Goal: Task Accomplishment & Management: Use online tool/utility

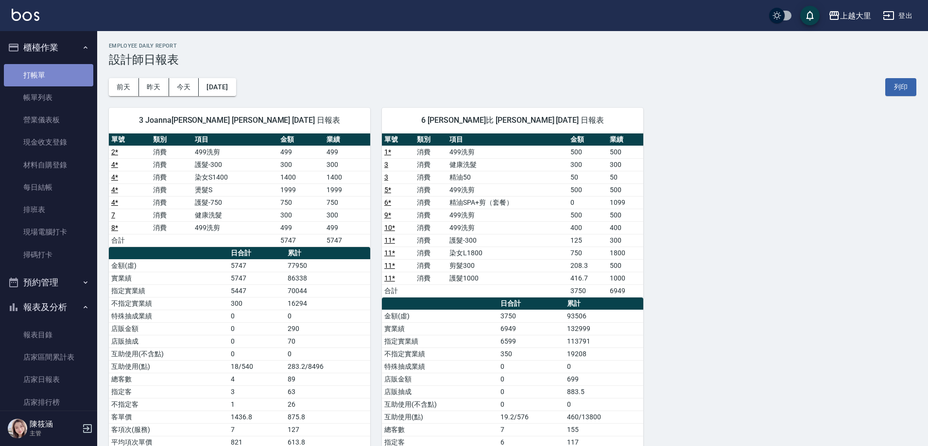
click at [52, 76] on link "打帳單" at bounding box center [48, 75] width 89 height 22
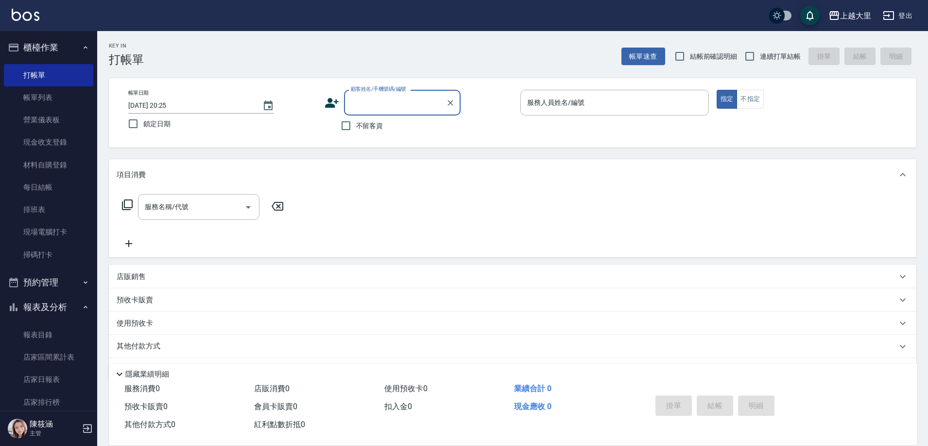
click at [690, 53] on span "結帳前確認明細" at bounding box center [714, 56] width 48 height 10
click at [690, 53] on input "結帳前確認明細" at bounding box center [679, 56] width 20 height 20
checkbox input "true"
click at [767, 56] on span "連續打單結帳" at bounding box center [780, 56] width 41 height 10
click at [760, 56] on input "連續打單結帳" at bounding box center [749, 56] width 20 height 20
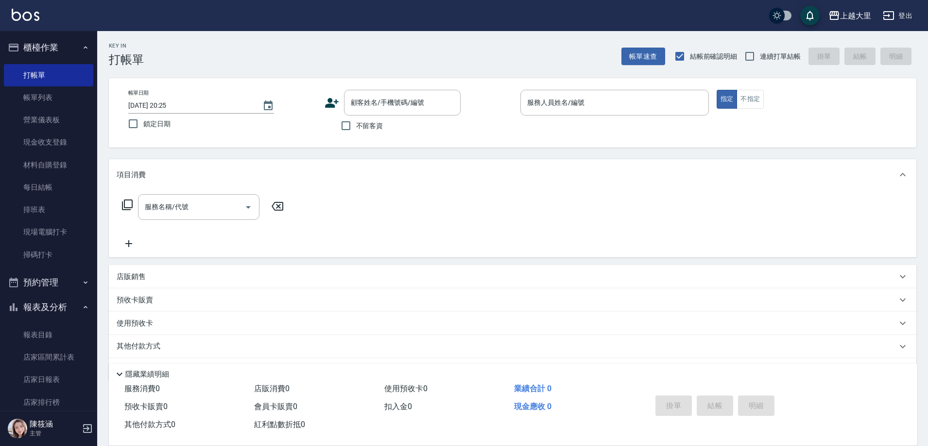
checkbox input "true"
click at [372, 118] on label "不留客資" at bounding box center [360, 126] width 48 height 20
click at [356, 118] on input "不留客資" at bounding box center [346, 126] width 20 height 20
checkbox input "true"
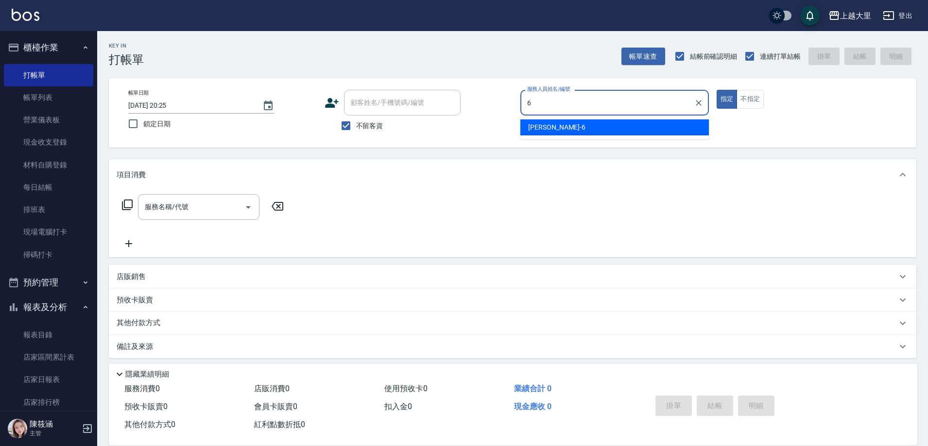
type input "Phoebe菲比-6"
type button "true"
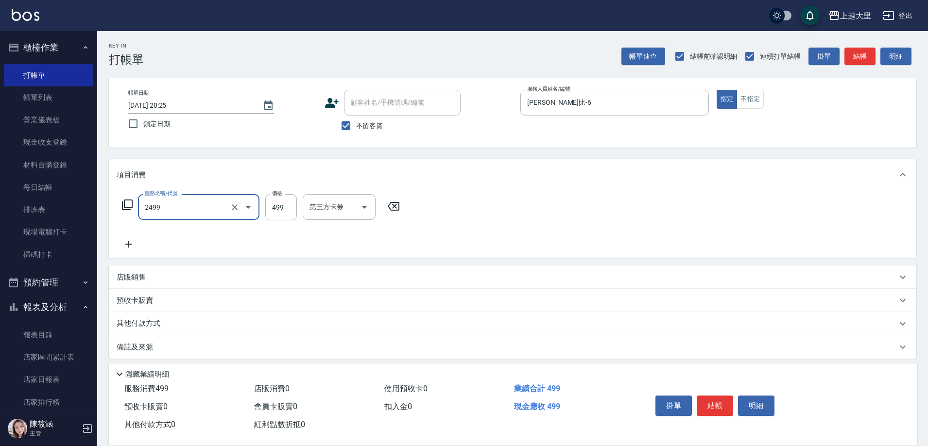
type input "499洗剪(2499)"
type input "500"
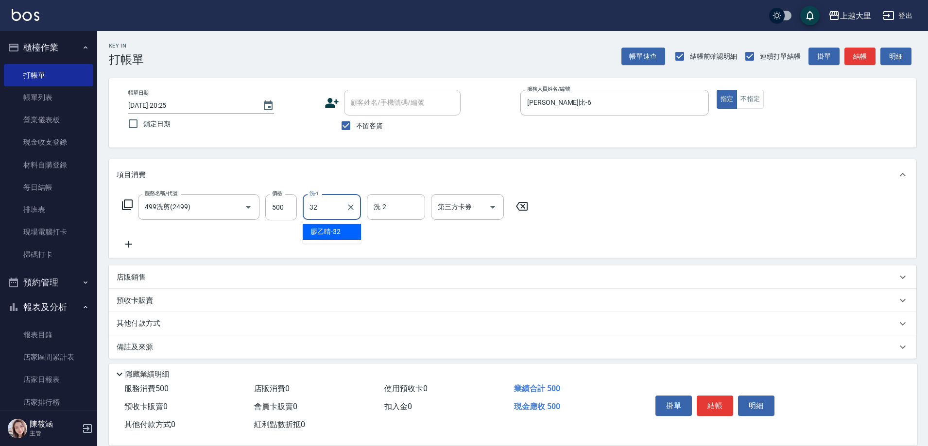
type input "廖乙晴-32"
click at [485, 206] on button "Open" at bounding box center [493, 208] width 16 height 16
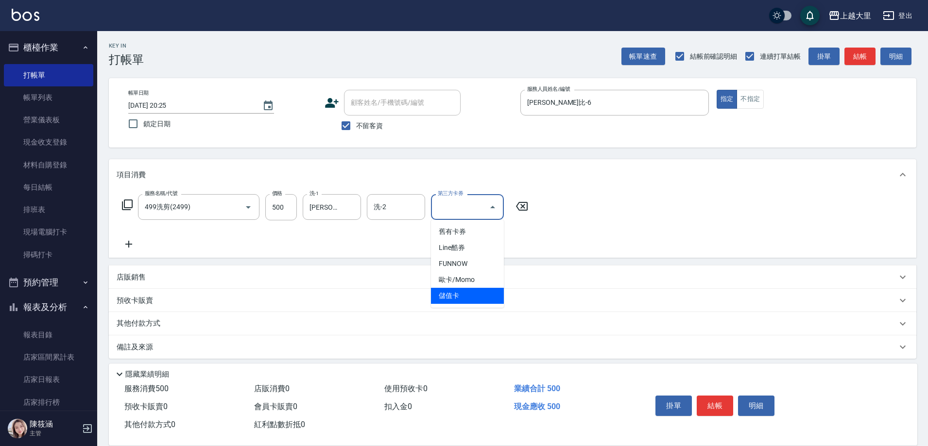
click at [478, 292] on span "儲值卡" at bounding box center [467, 296] width 73 height 16
type input "儲值卡"
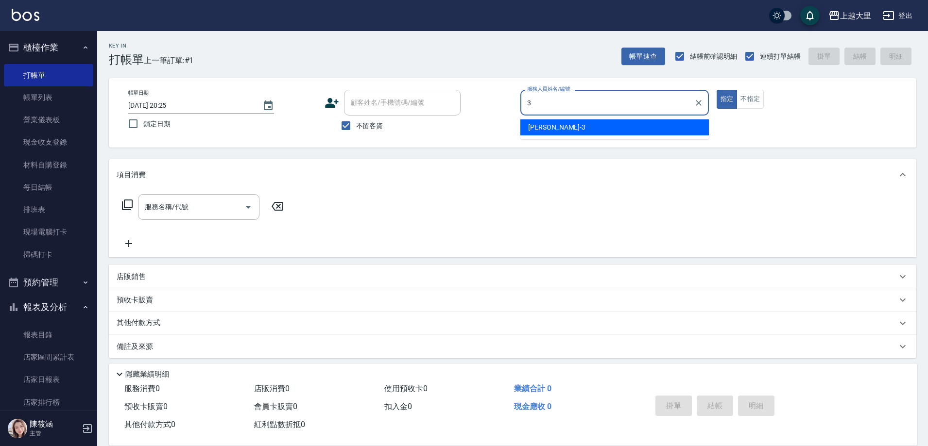
type input "Joanna喬安娜-3"
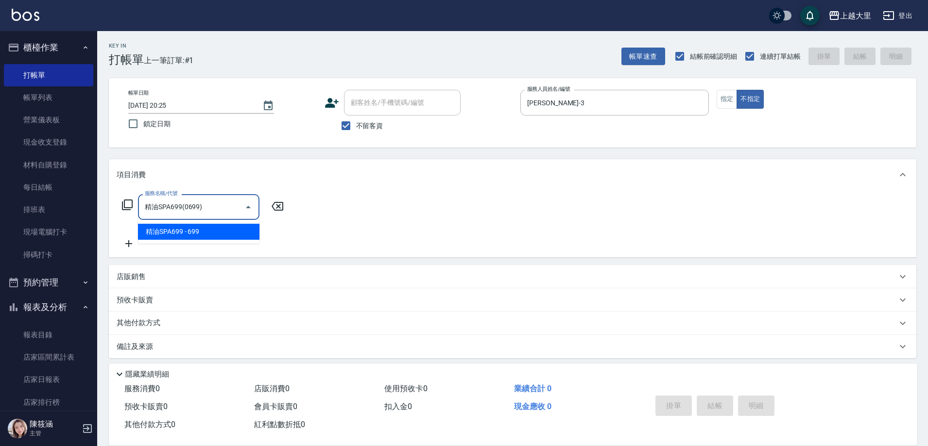
type input "精油SPA699(0699)"
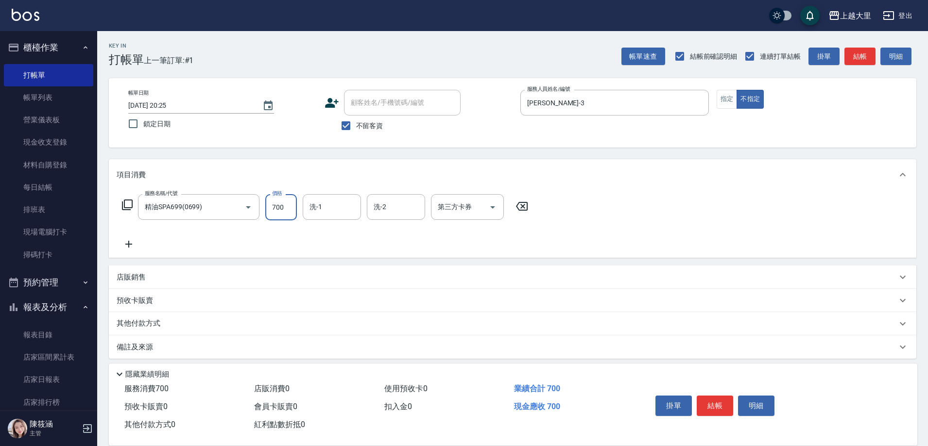
type input "700"
type input "Ivy-98"
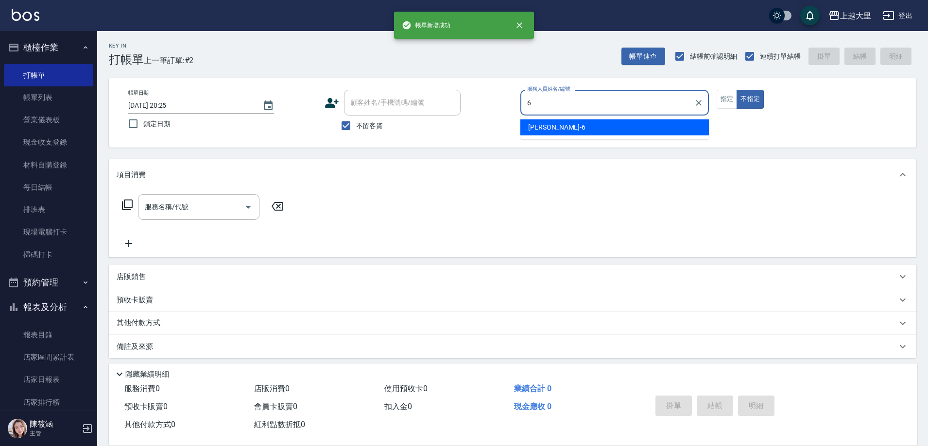
type input "Phoebe菲比-6"
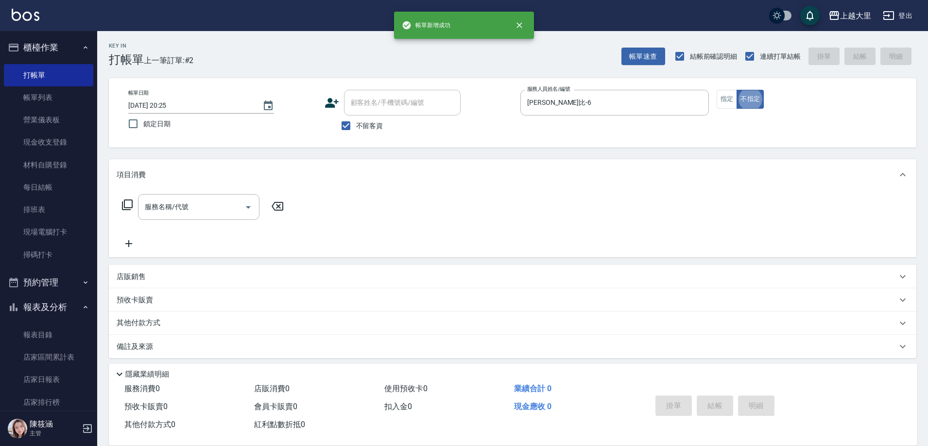
type button "false"
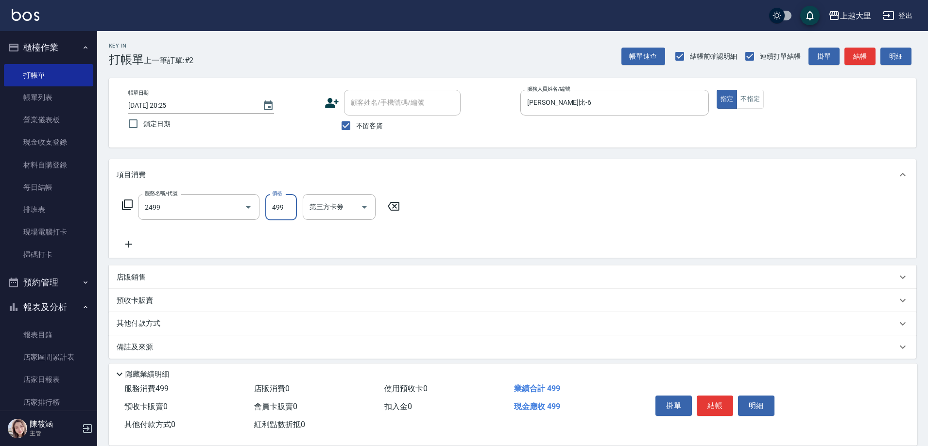
type input "499洗剪(2499)"
type input "500"
type input "廖乙晴-32"
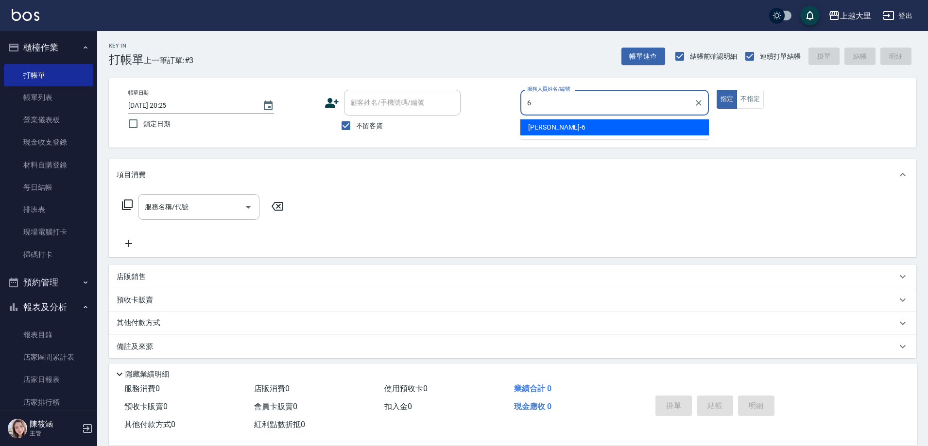
type input "Phoebe菲比-6"
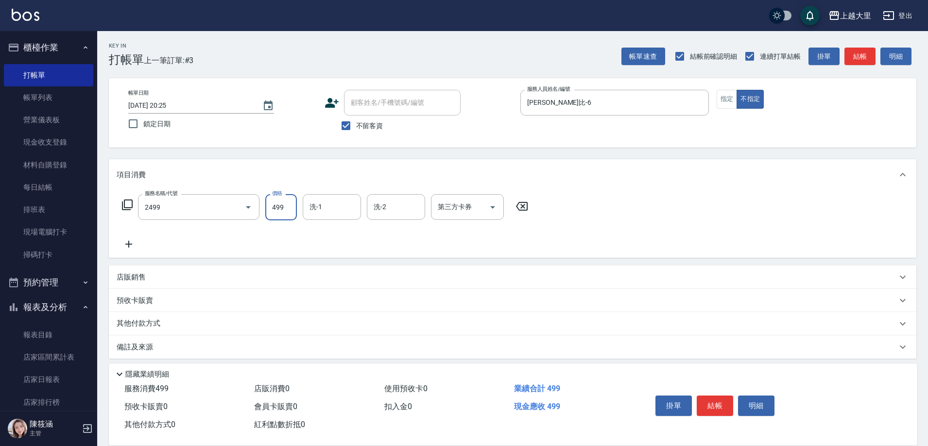
type input "499洗剪(2499)"
type input "廖乙晴-32"
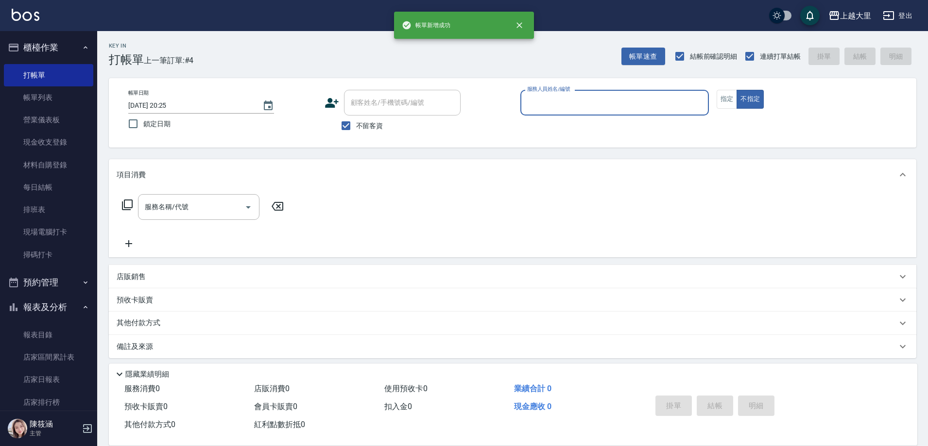
type input "6"
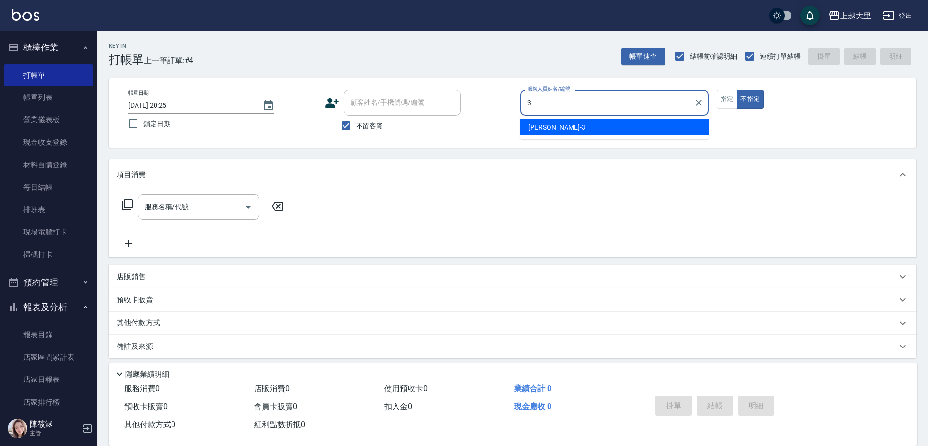
type input "Joanna喬安娜-3"
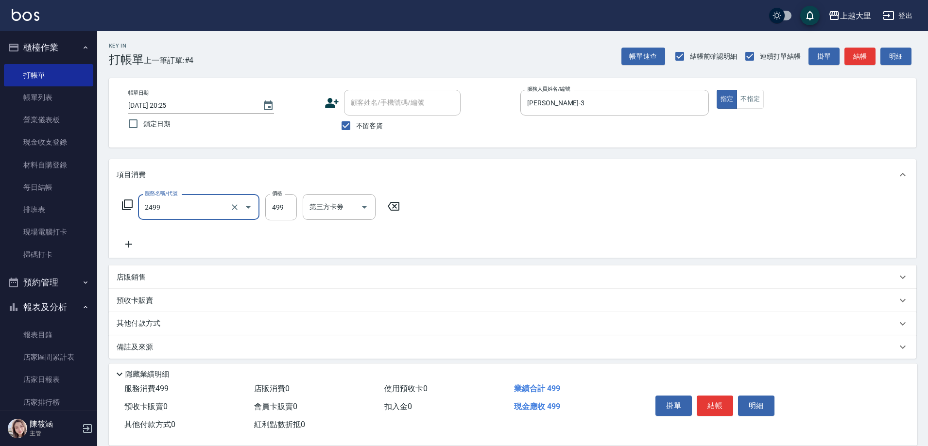
type input "499洗剪(2499)"
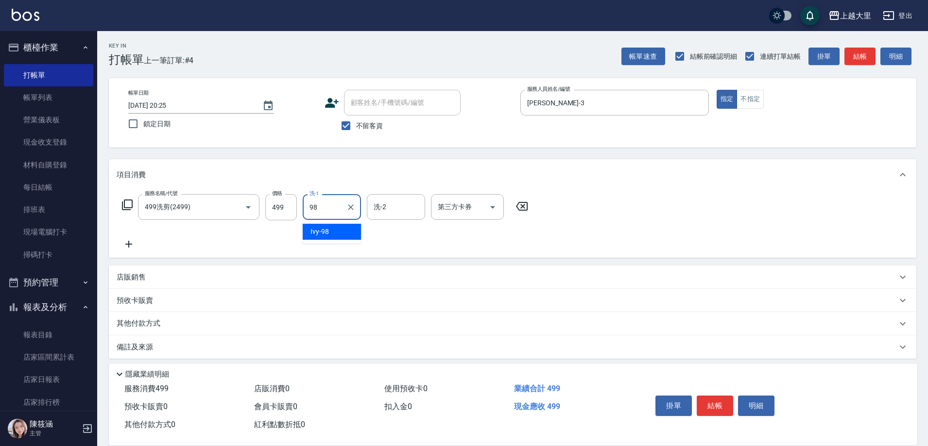
type input "Ivy-98"
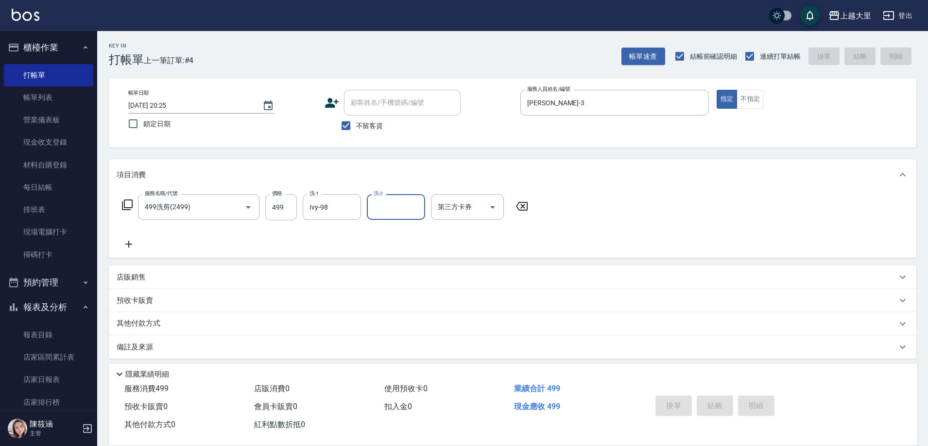
type input "2025/08/20 20:26"
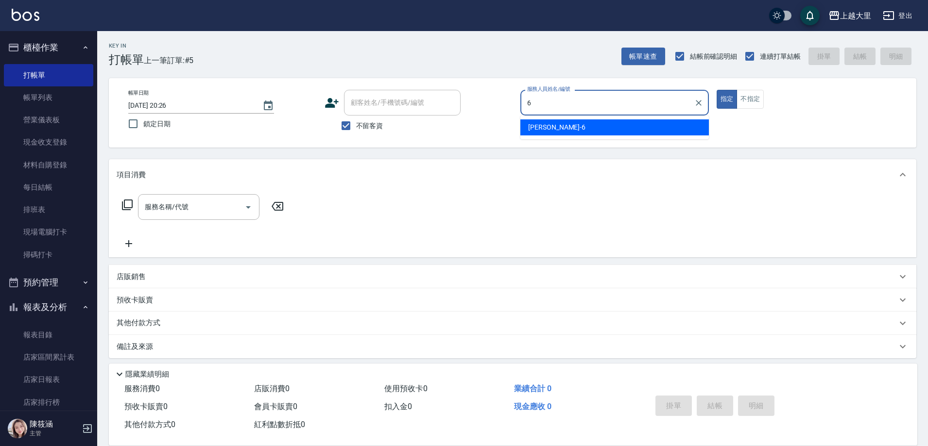
type input "Phoebe菲比-6"
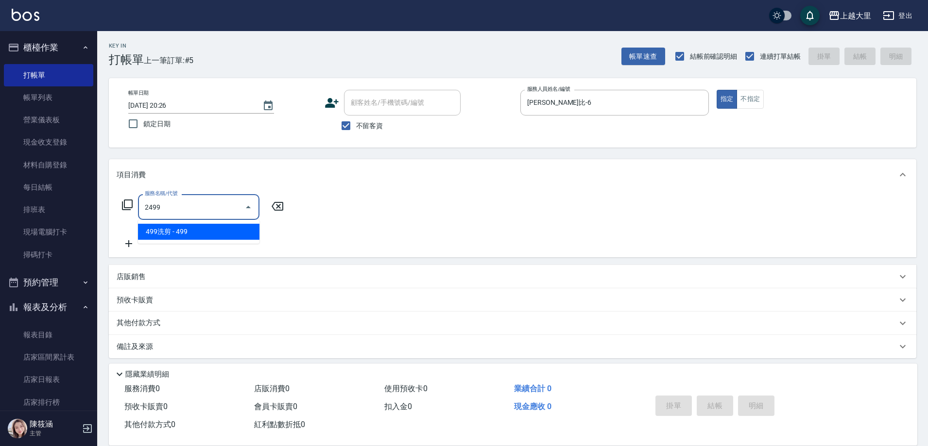
type input "499洗剪(2499)"
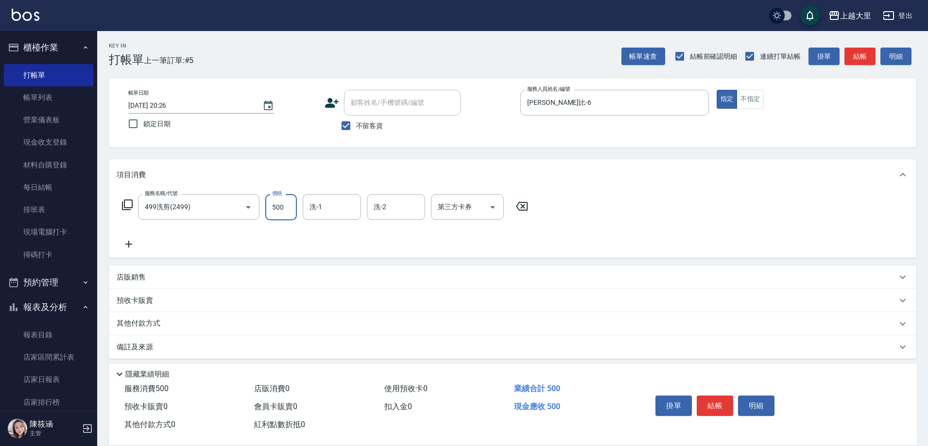
type input "500"
type input "Ivy-98"
click at [496, 209] on icon "Open" at bounding box center [493, 208] width 12 height 12
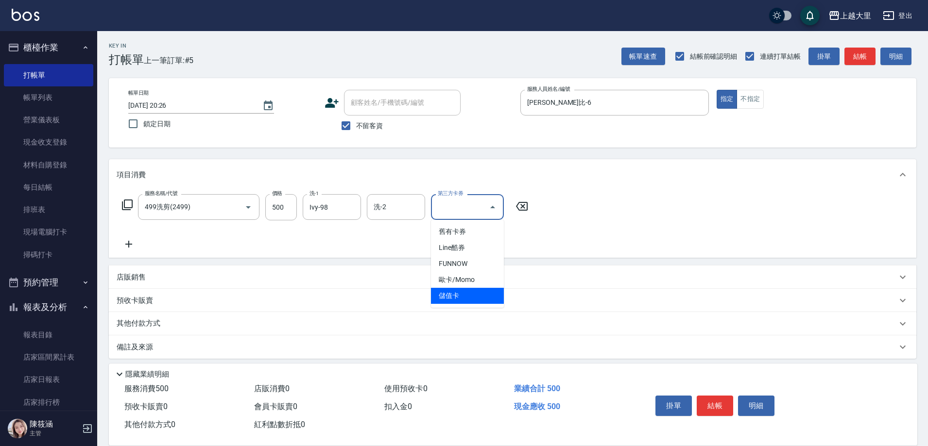
click at [442, 291] on span "儲值卡" at bounding box center [467, 296] width 73 height 16
type input "儲值卡"
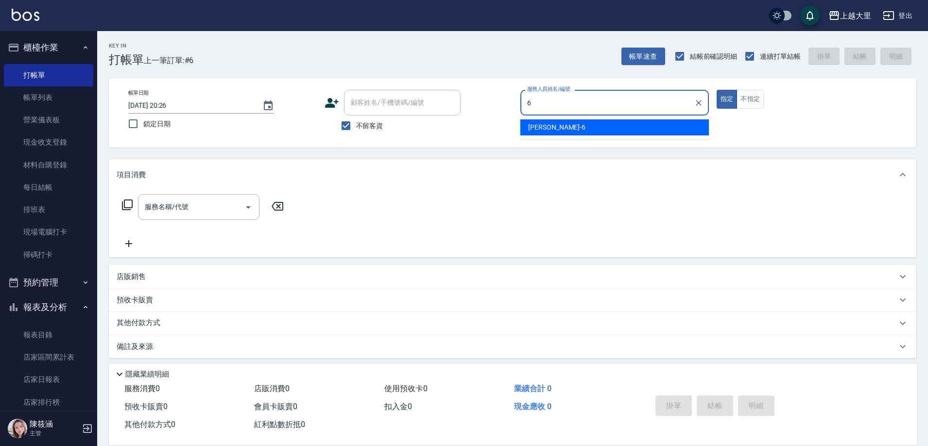
type input "Phoebe菲比-6"
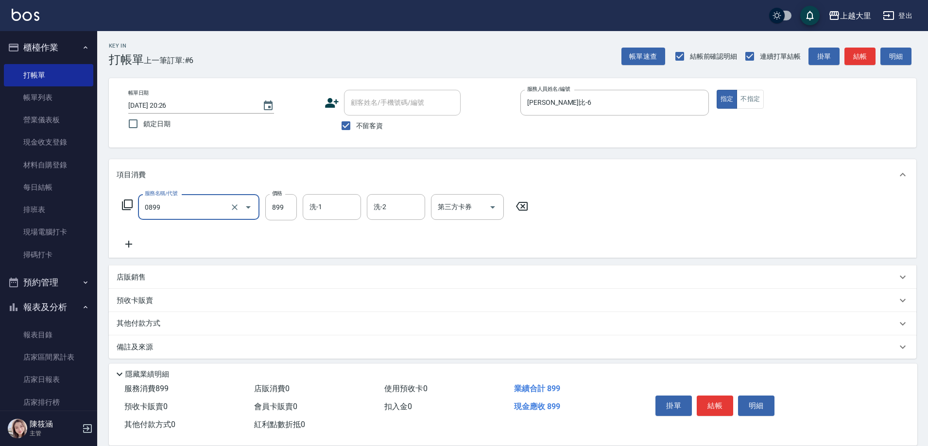
type input "依黛莉+剪899（套餐）(0899)"
type input "廖乙晴-32"
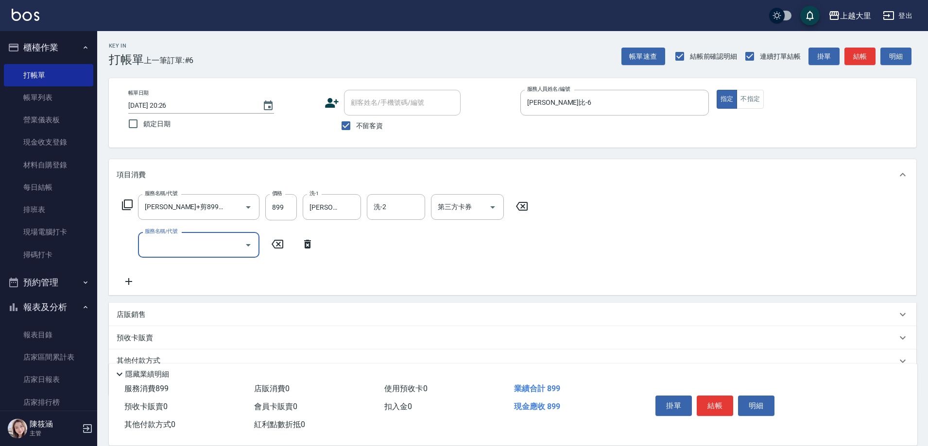
click at [306, 242] on icon at bounding box center [307, 244] width 7 height 9
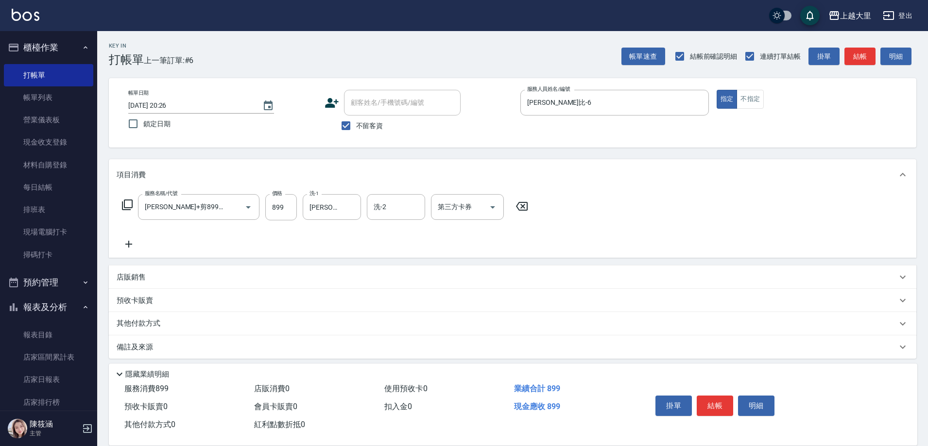
click at [153, 282] on div "店販銷售" at bounding box center [507, 278] width 780 height 10
click at [148, 317] on input "服務人員姓名/編號" at bounding box center [153, 313] width 64 height 17
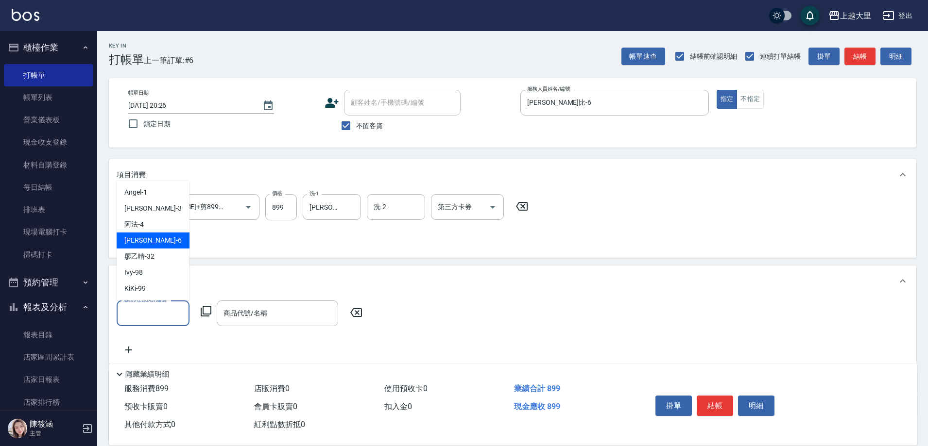
click at [161, 236] on span "Phoebe菲比 -6" at bounding box center [152, 241] width 57 height 10
type input "Phoebe菲比-6"
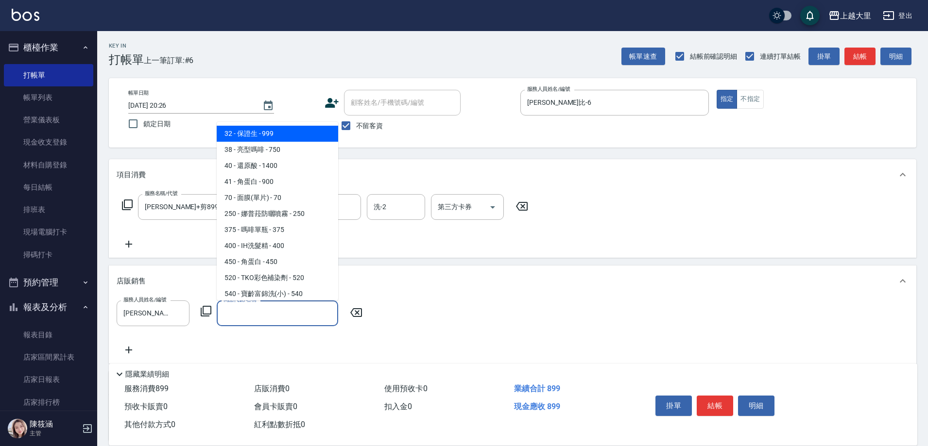
click at [254, 308] on input "商品代號/名稱" at bounding box center [277, 313] width 113 height 17
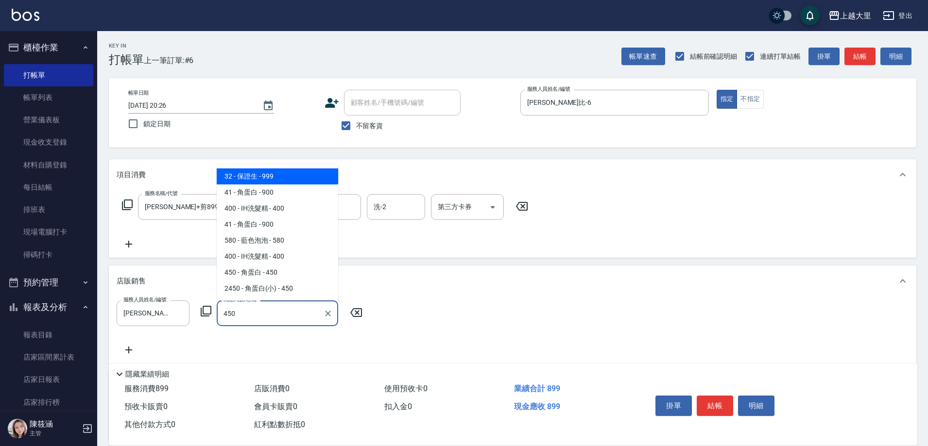
type input "角蛋白"
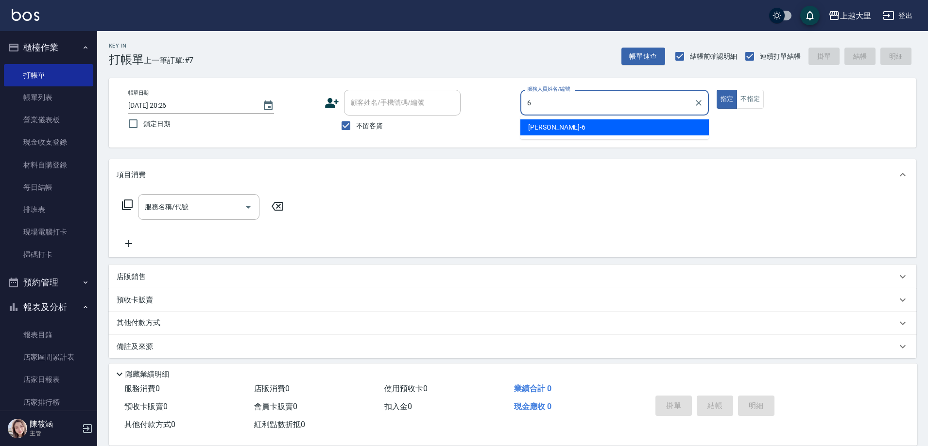
type input "Phoebe菲比-6"
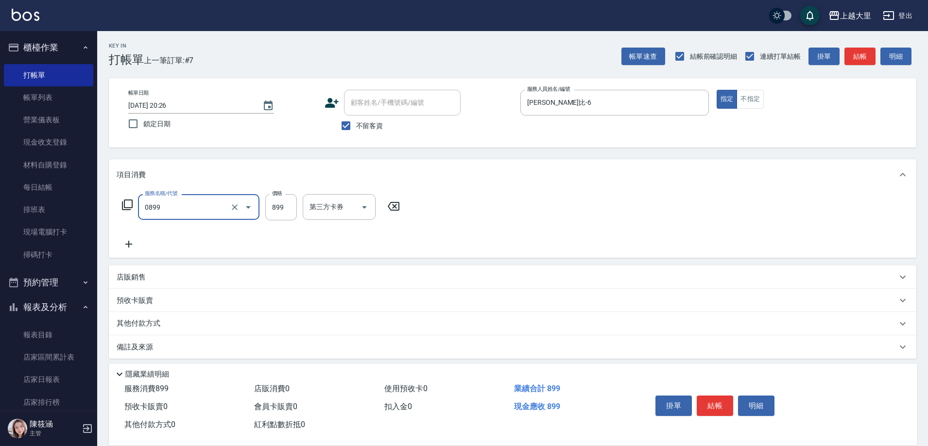
type input "依黛莉+剪899（套餐）(0899)"
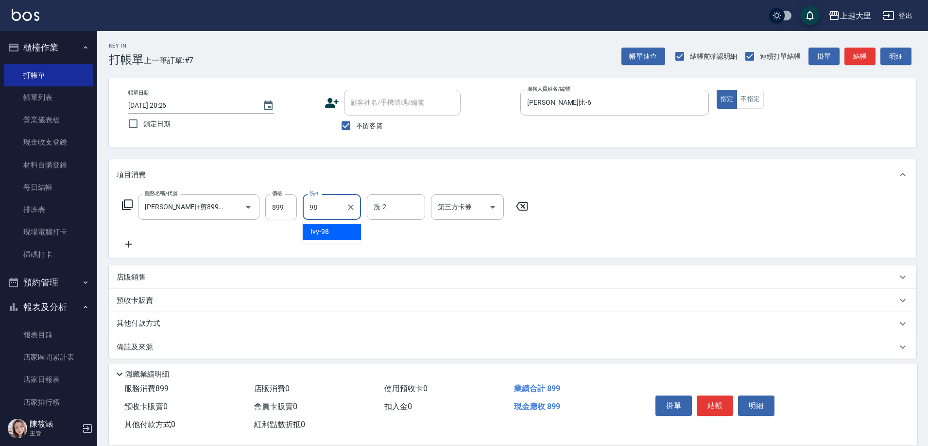
type input "Ivy-98"
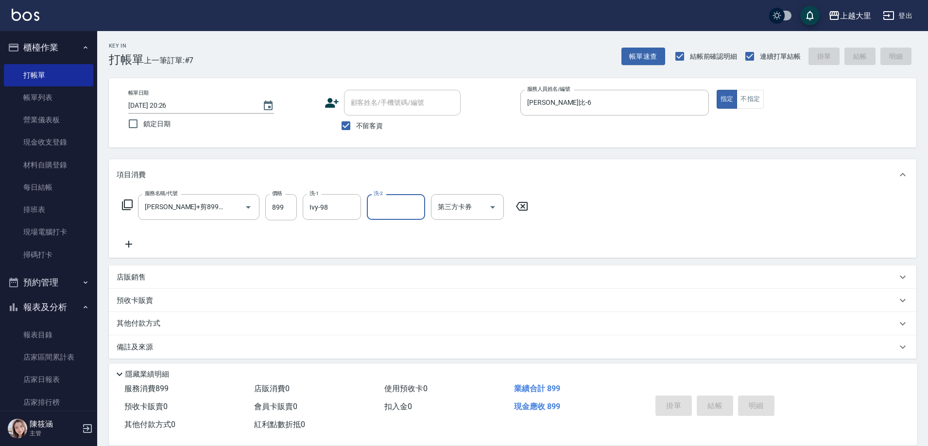
type input "2025/08/20 20:27"
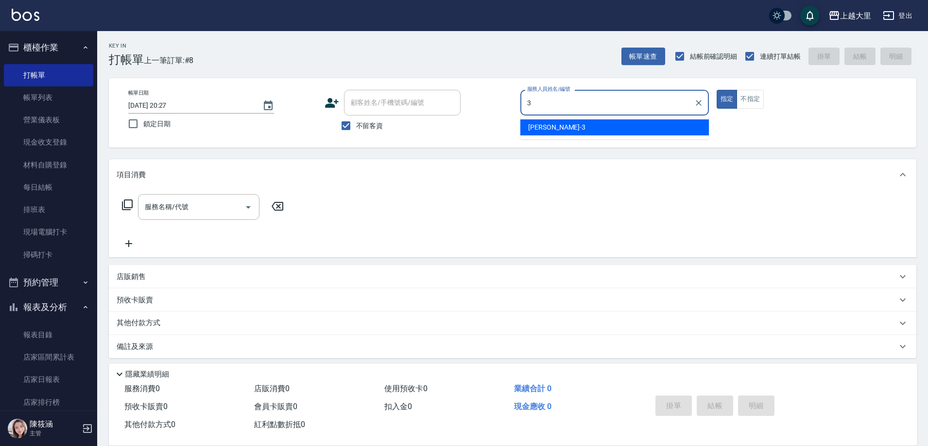
type input "Joanna喬安娜-3"
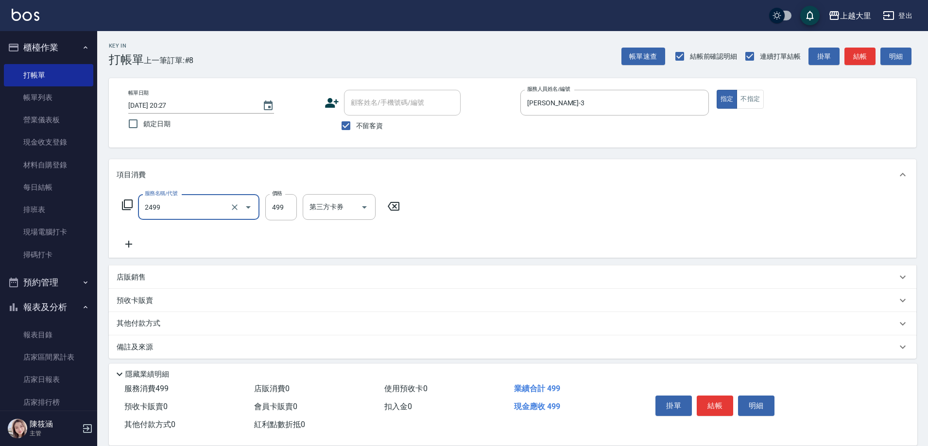
type input "499洗剪(2499)"
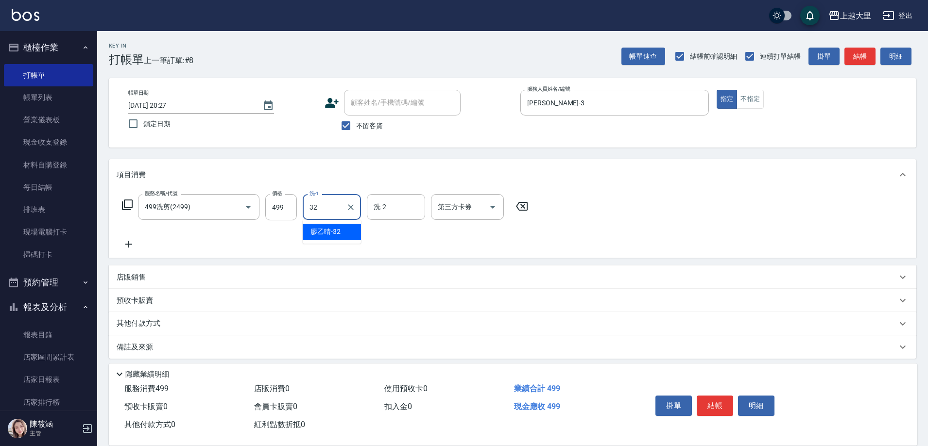
type input "廖乙晴-32"
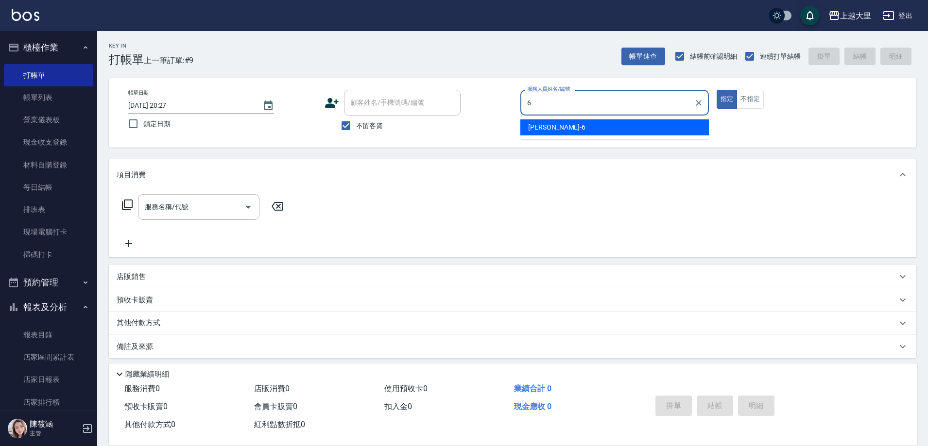
type input "Phoebe菲比-6"
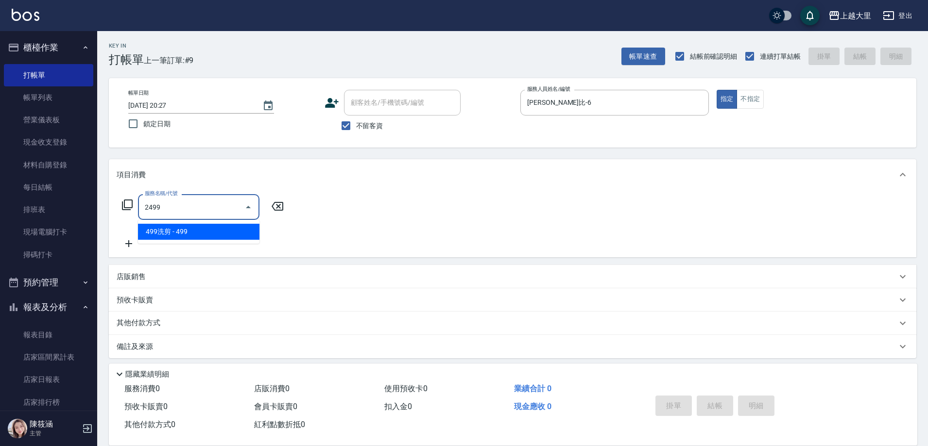
type input "499洗剪(2499)"
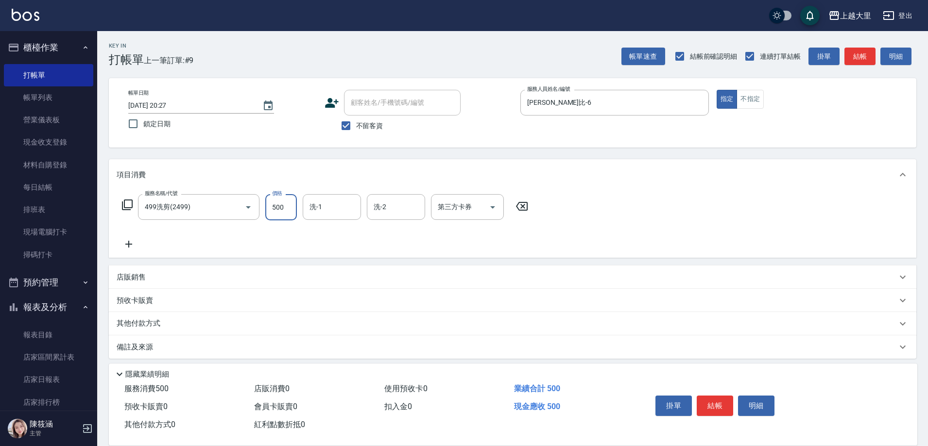
type input "500"
type input "廖乙晴-32"
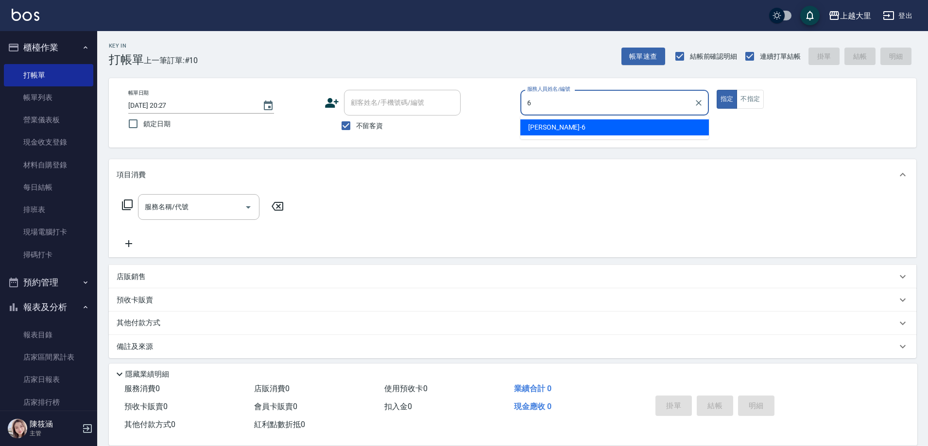
type input "Phoebe菲比-6"
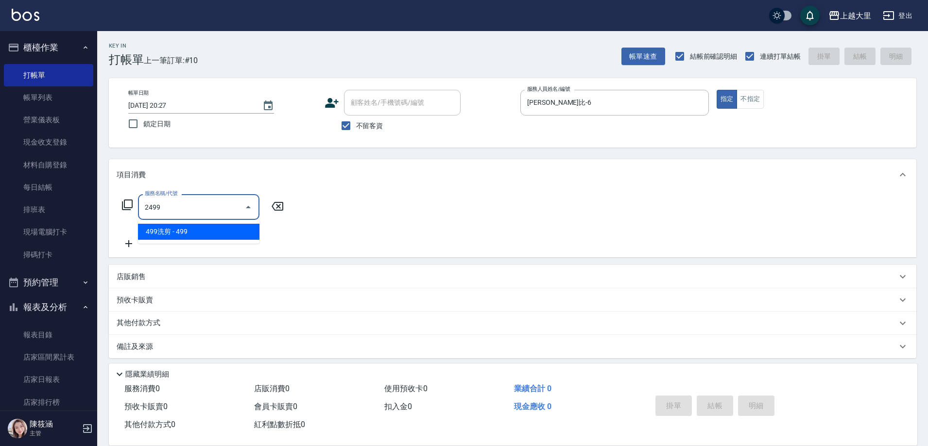
type input "499洗剪(2499)"
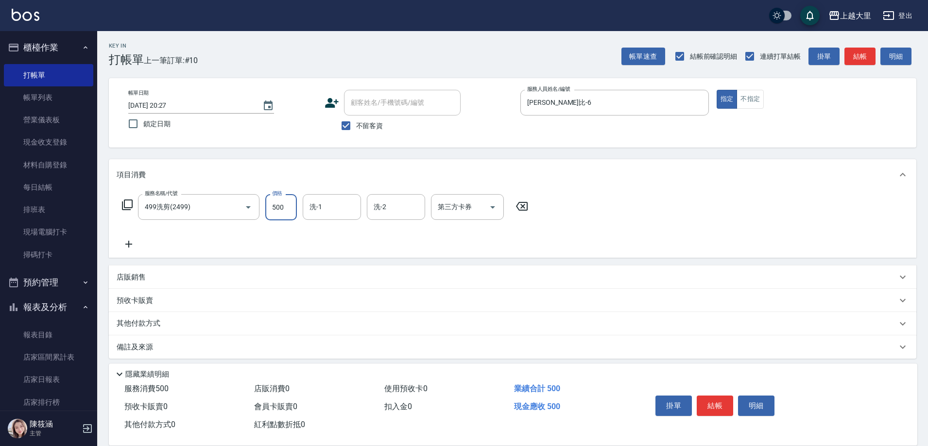
type input "500"
type input "Joanna喬安娜-3"
type input "2"
click at [417, 209] on icon "Clear" at bounding box center [415, 208] width 6 height 6
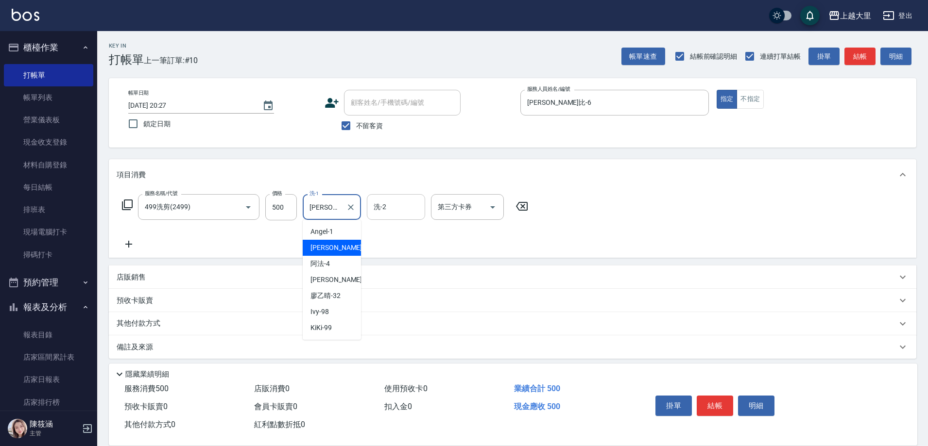
click at [337, 210] on input "Joanna喬安娜-3" at bounding box center [324, 207] width 35 height 17
click at [347, 209] on icon "Clear" at bounding box center [351, 208] width 10 height 10
type input "廖乙晴-32"
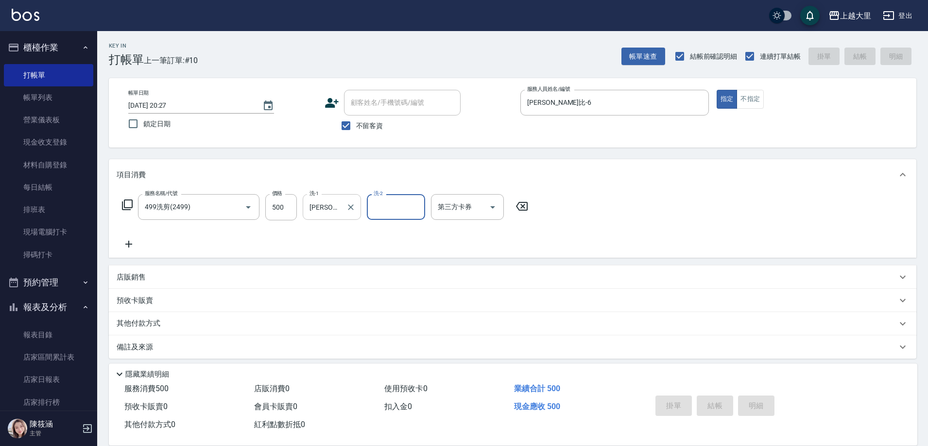
type input "2025/08/20 20:45"
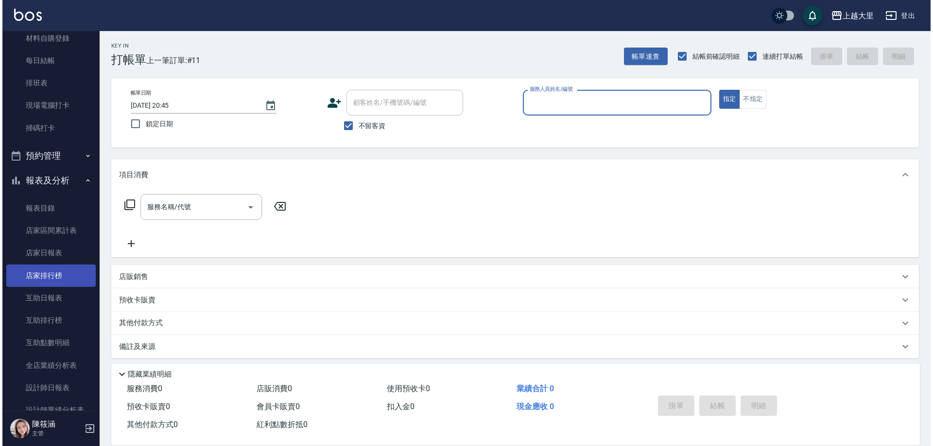
scroll to position [194, 0]
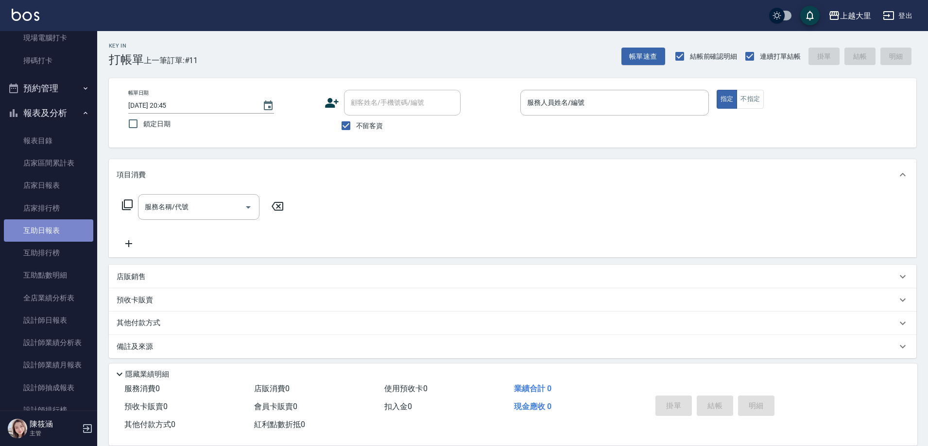
click at [56, 224] on link "互助日報表" at bounding box center [48, 231] width 89 height 22
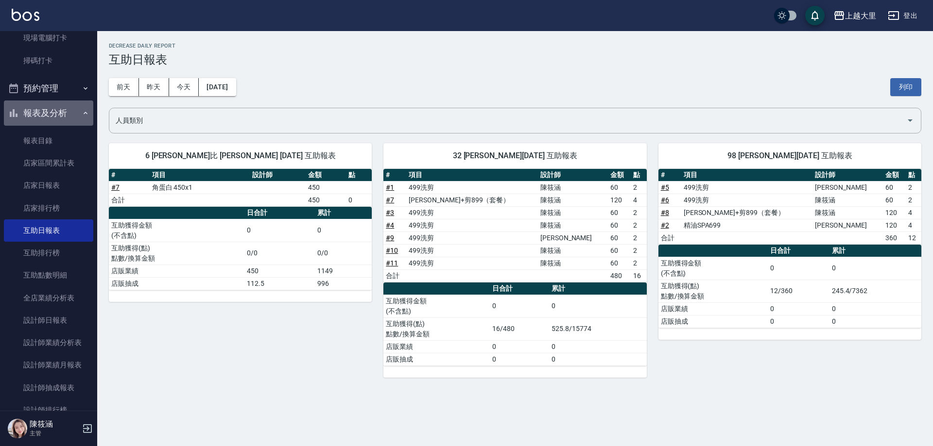
click at [78, 117] on button "報表及分析" at bounding box center [48, 113] width 89 height 25
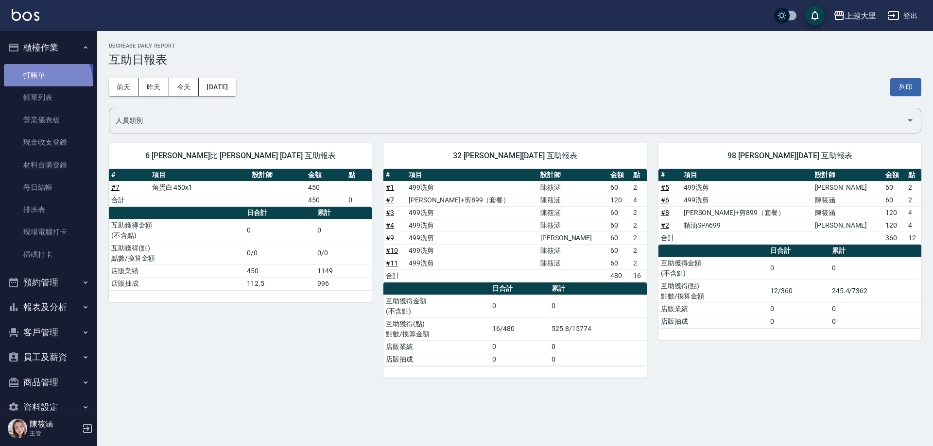
click at [45, 82] on link "打帳單" at bounding box center [48, 75] width 89 height 22
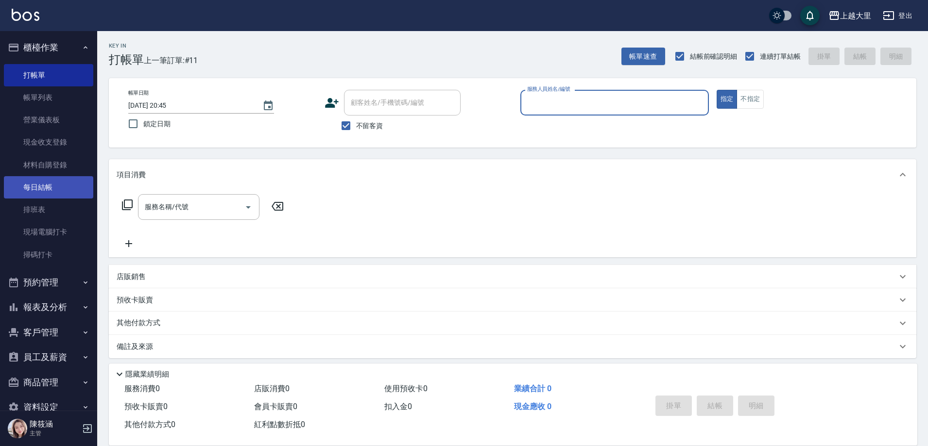
click at [64, 189] on link "每日結帳" at bounding box center [48, 187] width 89 height 22
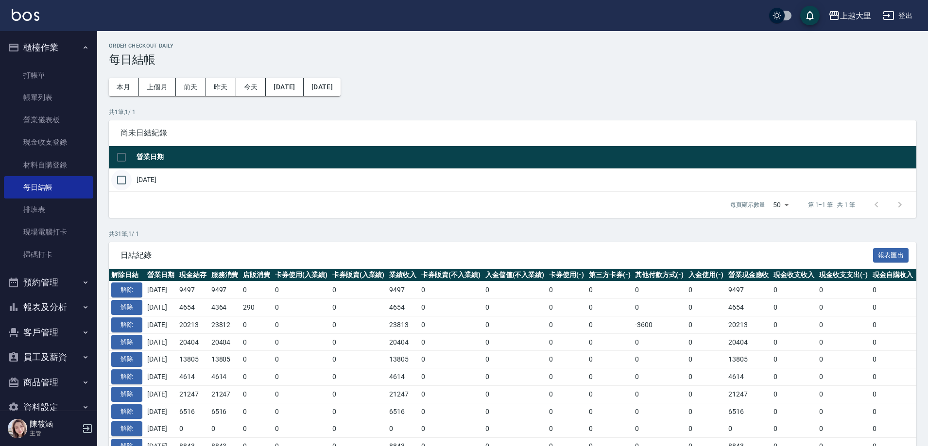
drag, startPoint x: 107, startPoint y: 183, endPoint x: 114, endPoint y: 184, distance: 7.3
click at [106, 184] on div "Order checkout daily 每日結帳 本月 上個月 前天 昨天 今天 2025/07/20 2025/08/20 共 1 筆, 1 / 1 尚未…" at bounding box center [512, 451] width 831 height 840
click at [131, 181] on input "checkbox" at bounding box center [121, 180] width 20 height 20
checkbox input "true"
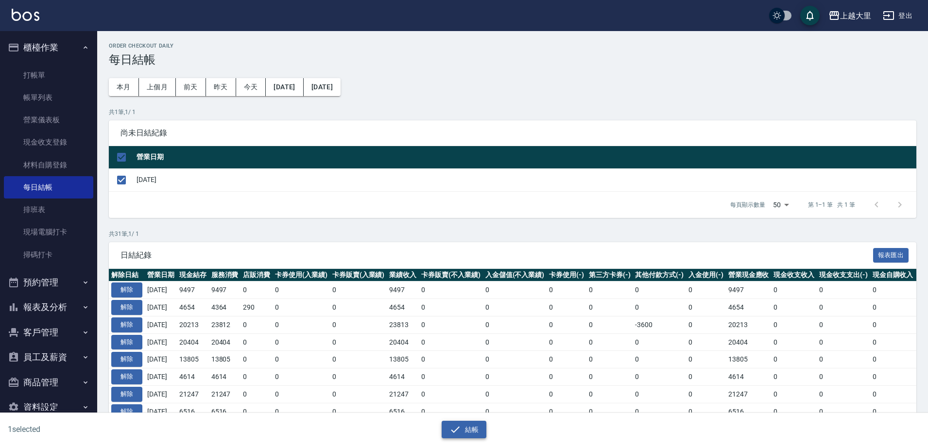
click at [471, 431] on button "結帳" at bounding box center [464, 430] width 45 height 18
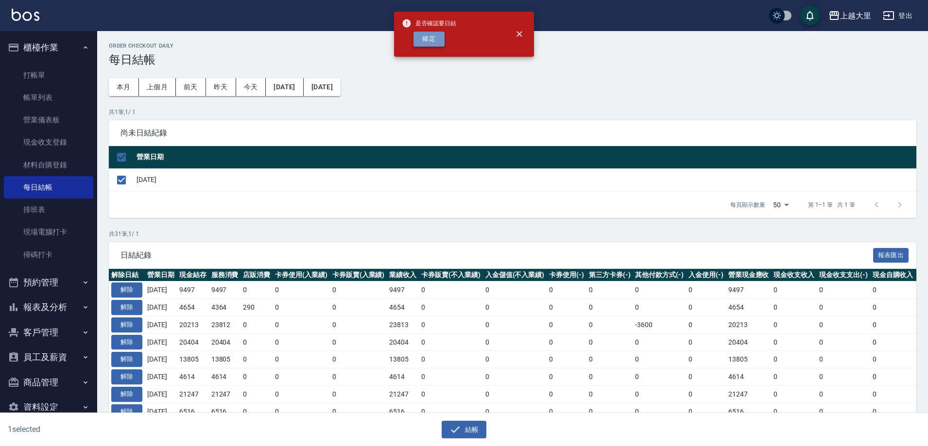
click at [437, 36] on button "確定" at bounding box center [428, 39] width 31 height 15
checkbox input "false"
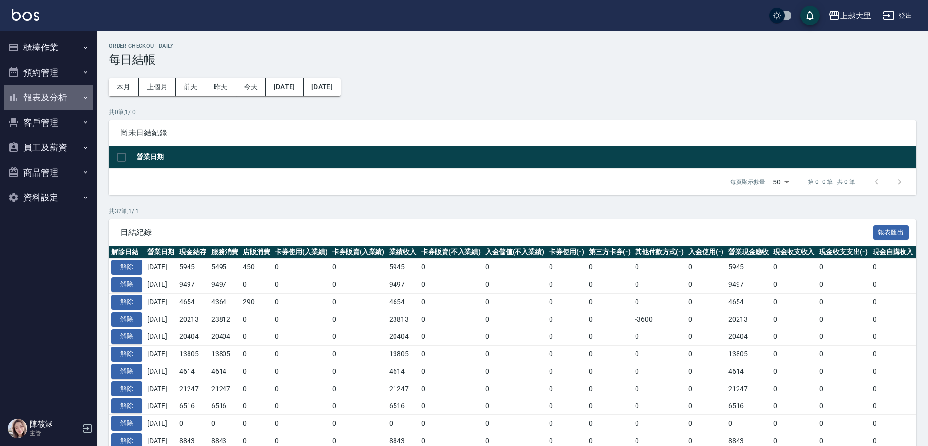
click at [51, 99] on button "報表及分析" at bounding box center [48, 97] width 89 height 25
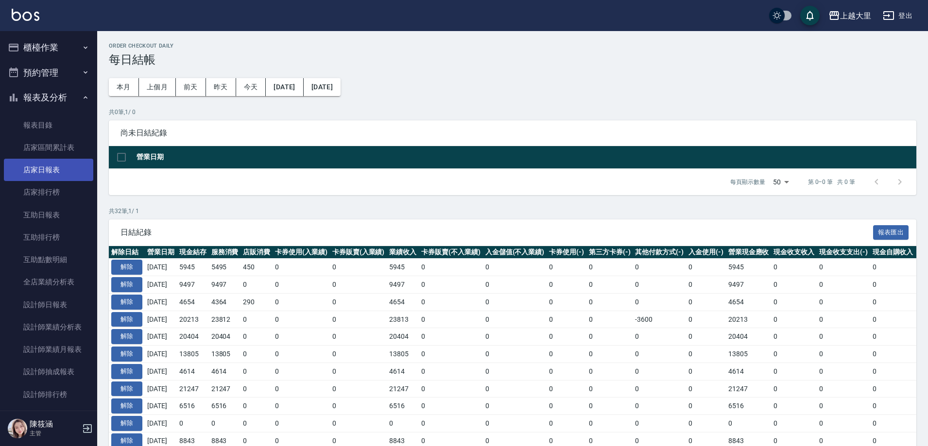
click at [51, 170] on link "店家日報表" at bounding box center [48, 170] width 89 height 22
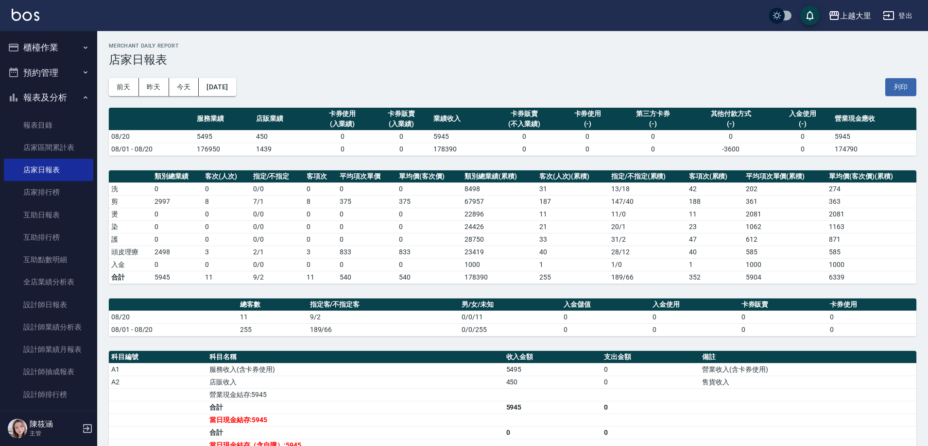
scroll to position [49, 0]
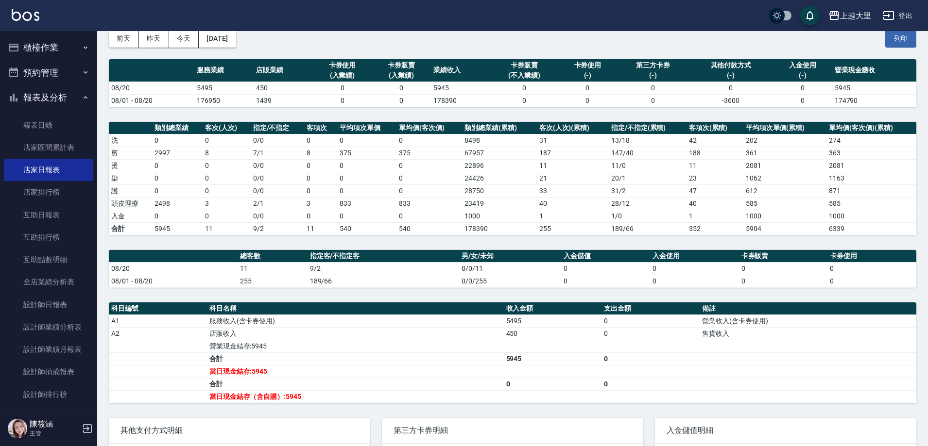
click at [49, 58] on button "櫃檯作業" at bounding box center [48, 47] width 89 height 25
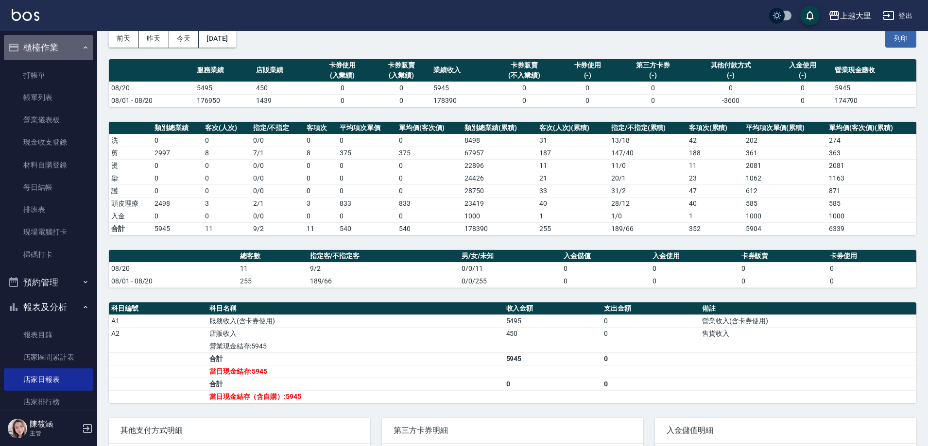
click at [53, 47] on button "櫃檯作業" at bounding box center [48, 47] width 89 height 25
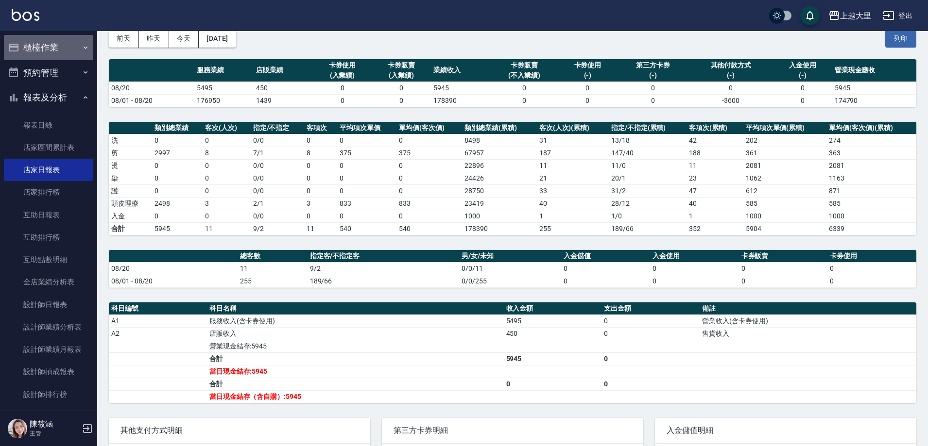
click at [52, 43] on button "櫃檯作業" at bounding box center [48, 47] width 89 height 25
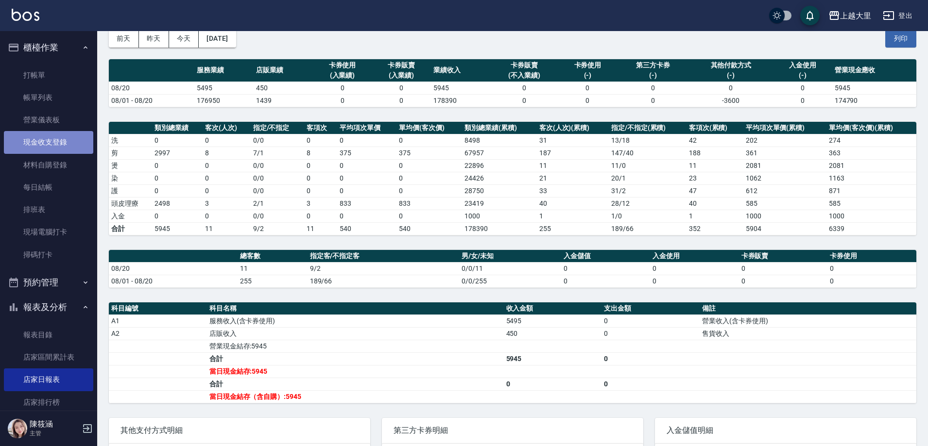
click at [63, 138] on link "現金收支登錄" at bounding box center [48, 142] width 89 height 22
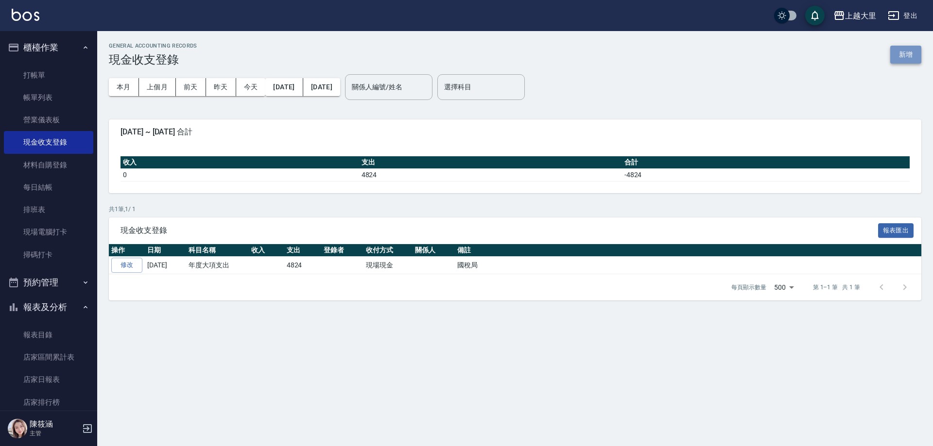
click at [917, 54] on button "新增" at bounding box center [905, 55] width 31 height 18
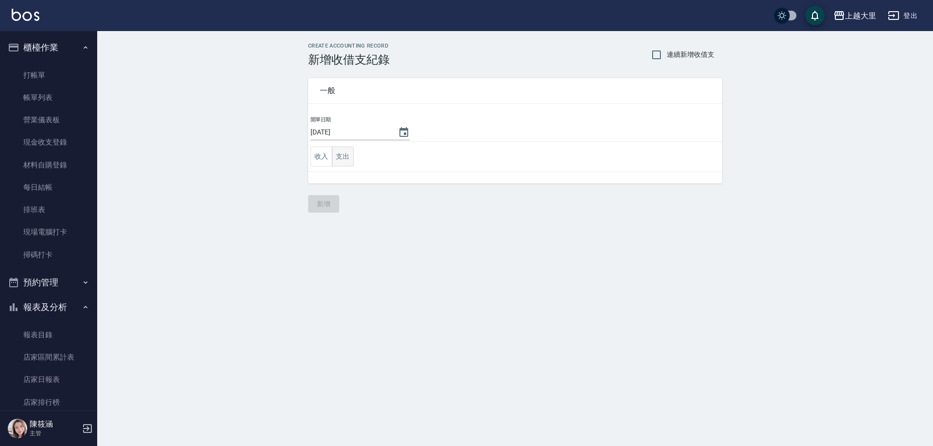
click at [347, 157] on button "支出" at bounding box center [343, 157] width 22 height 20
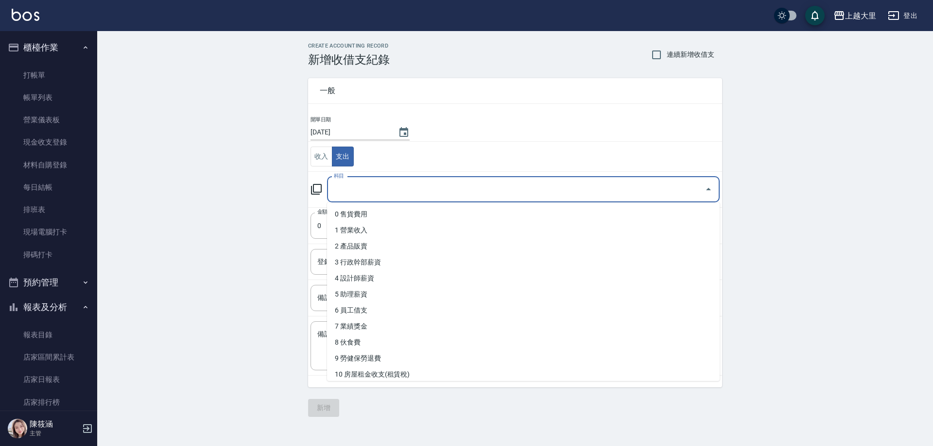
click at [355, 196] on input "科目" at bounding box center [515, 189] width 369 height 17
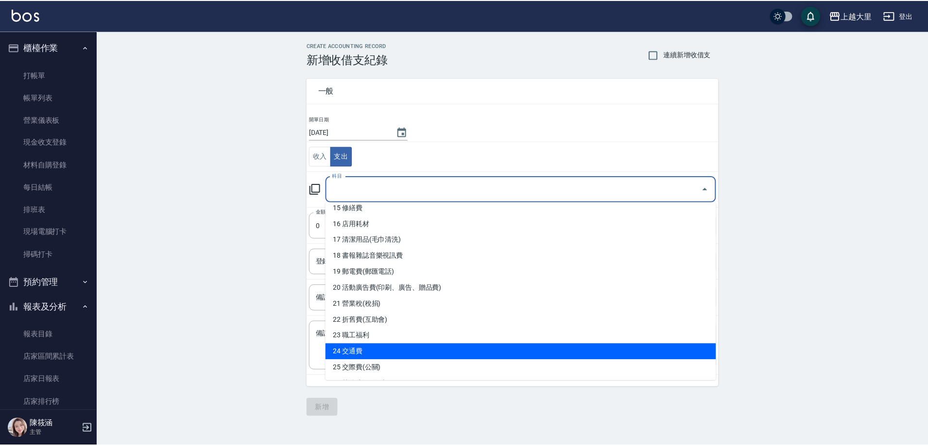
scroll to position [243, 0]
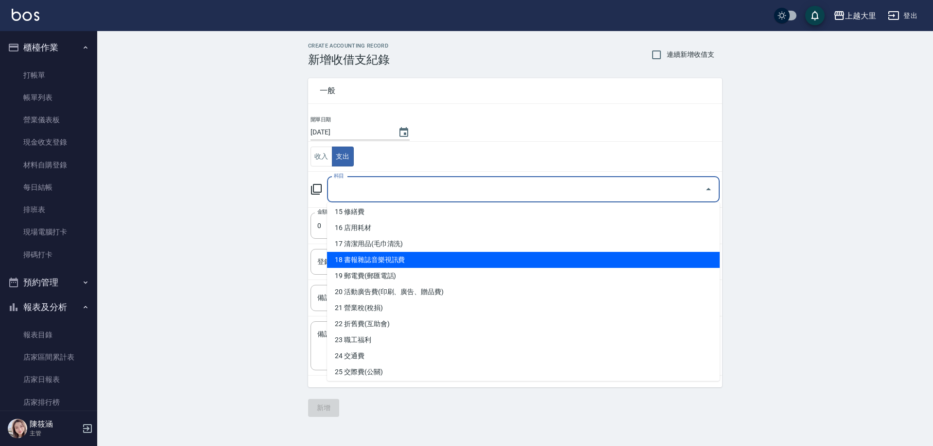
click at [431, 261] on li "18 書報雜誌音樂視訊費" at bounding box center [523, 260] width 392 height 16
type input "18 書報雜誌音樂視訊費"
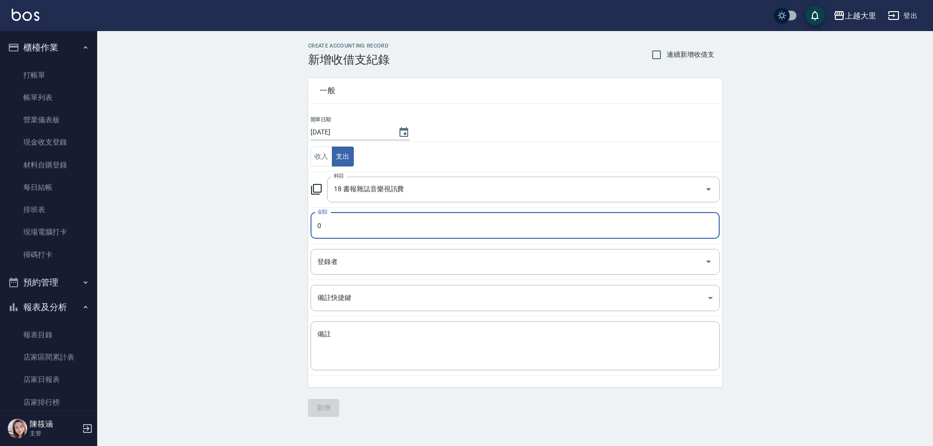
click at [357, 235] on input "0" at bounding box center [514, 226] width 409 height 26
type input "01250"
click at [381, 346] on textarea "備註" at bounding box center [514, 346] width 395 height 33
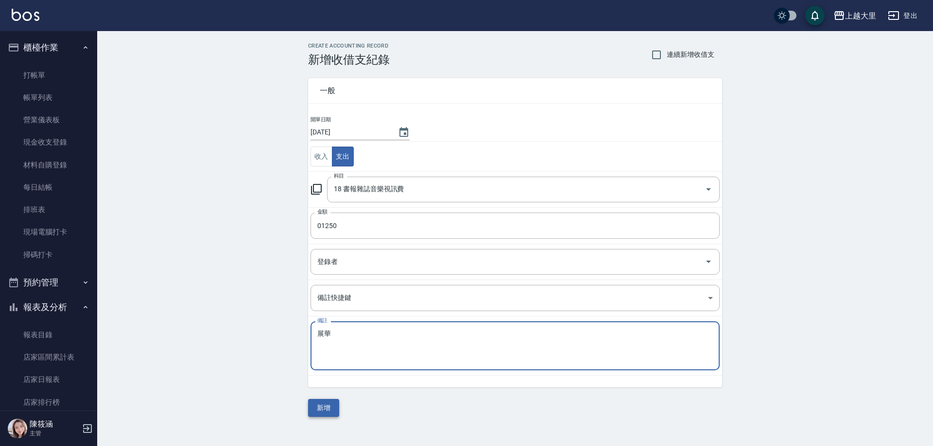
type textarea "展華"
click at [320, 400] on button "新增" at bounding box center [323, 408] width 31 height 18
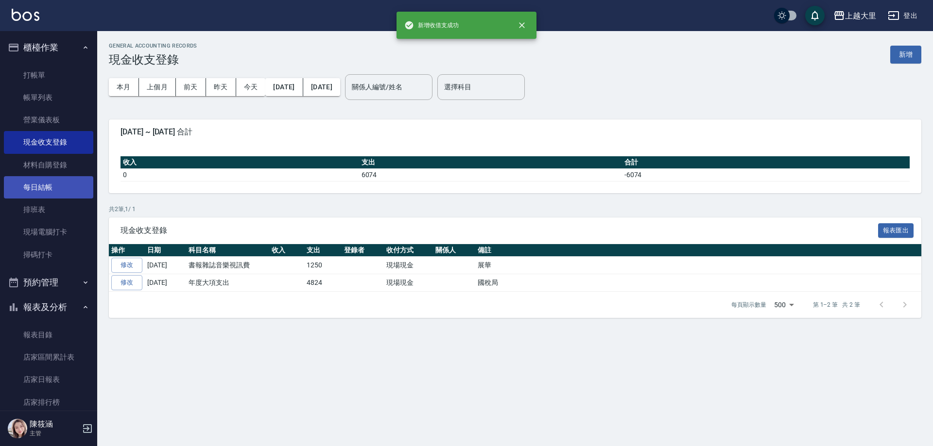
click at [52, 183] on link "每日結帳" at bounding box center [48, 187] width 89 height 22
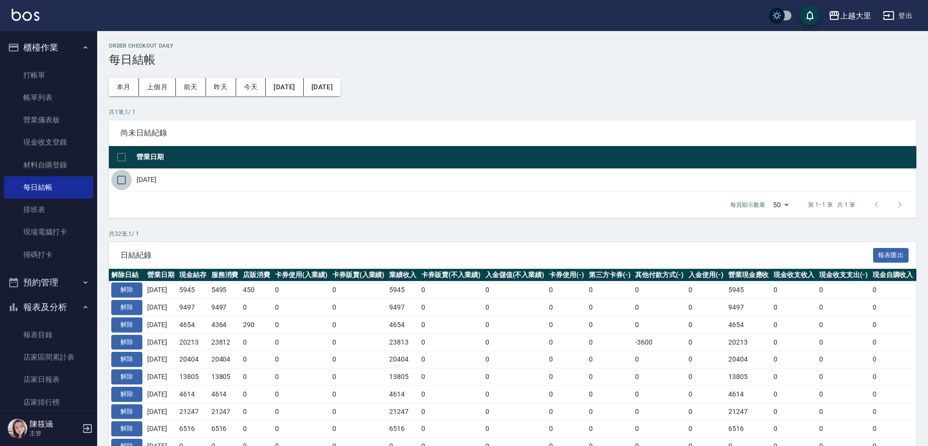
click at [124, 180] on input "checkbox" at bounding box center [121, 180] width 20 height 20
checkbox input "true"
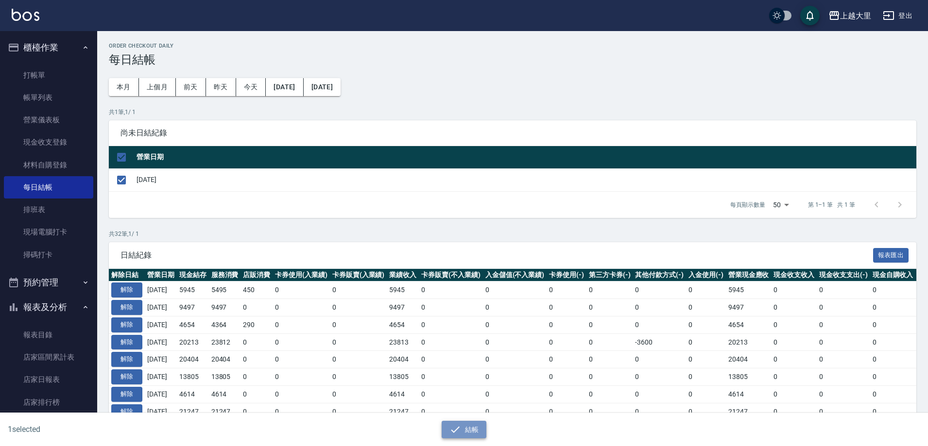
click at [477, 431] on button "結帳" at bounding box center [464, 430] width 45 height 18
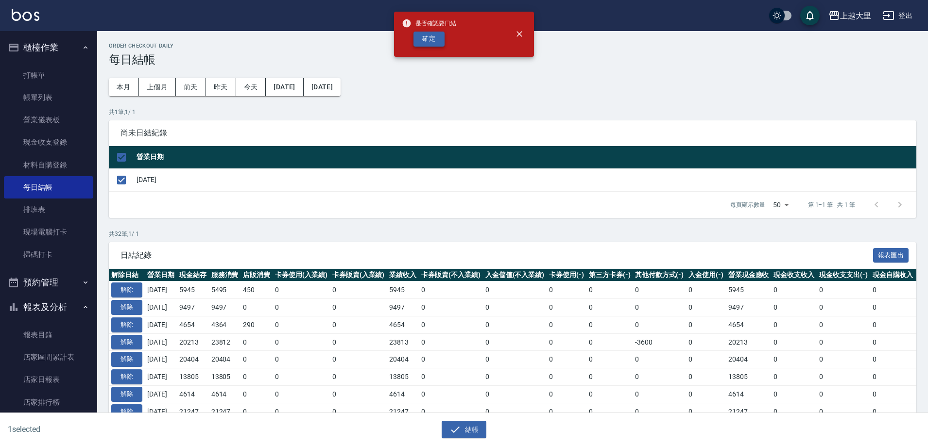
click at [434, 36] on button "確定" at bounding box center [428, 39] width 31 height 15
checkbox input "false"
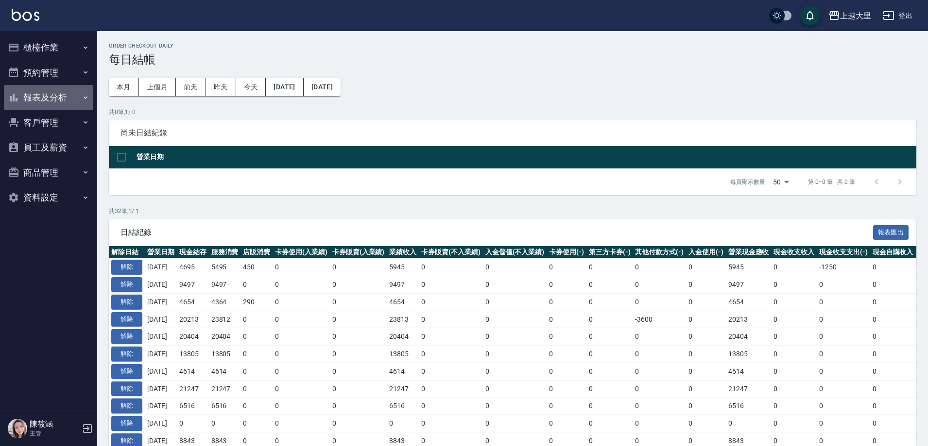
click at [77, 100] on button "報表及分析" at bounding box center [48, 97] width 89 height 25
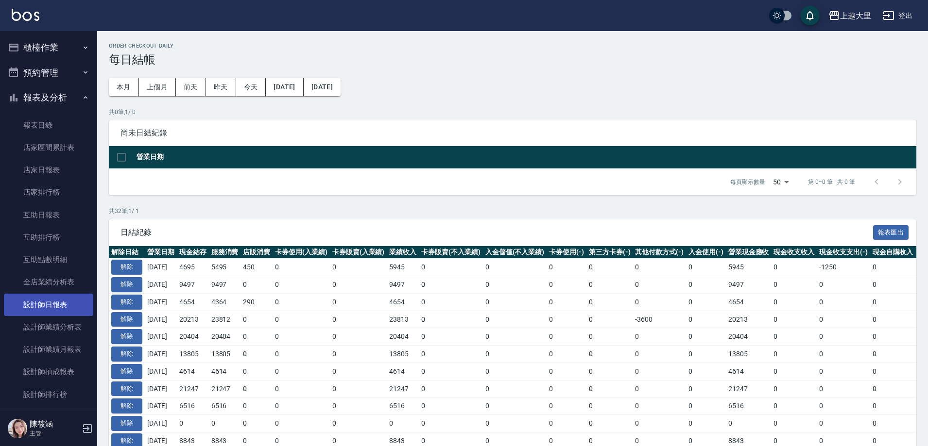
click at [46, 309] on link "設計師日報表" at bounding box center [48, 305] width 89 height 22
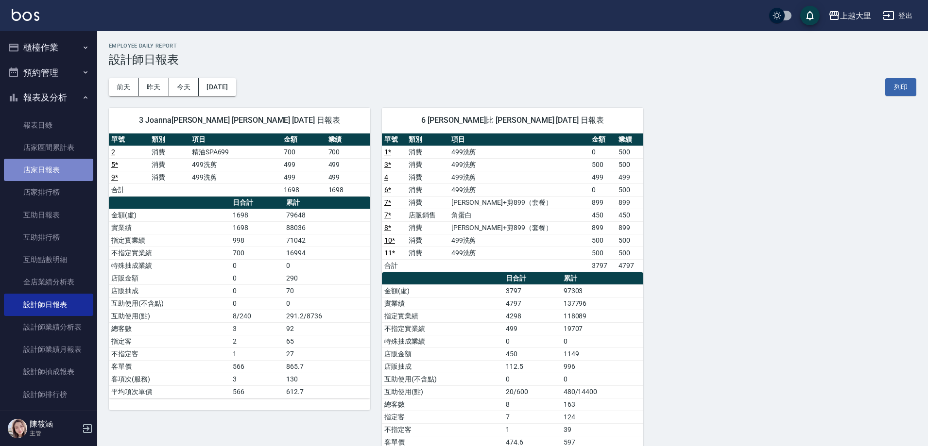
click at [81, 163] on link "店家日報表" at bounding box center [48, 170] width 89 height 22
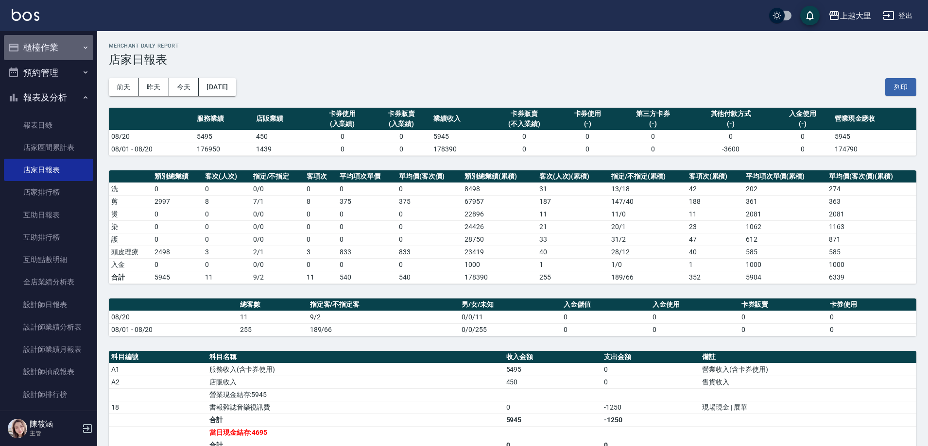
click at [70, 51] on button "櫃檯作業" at bounding box center [48, 47] width 89 height 25
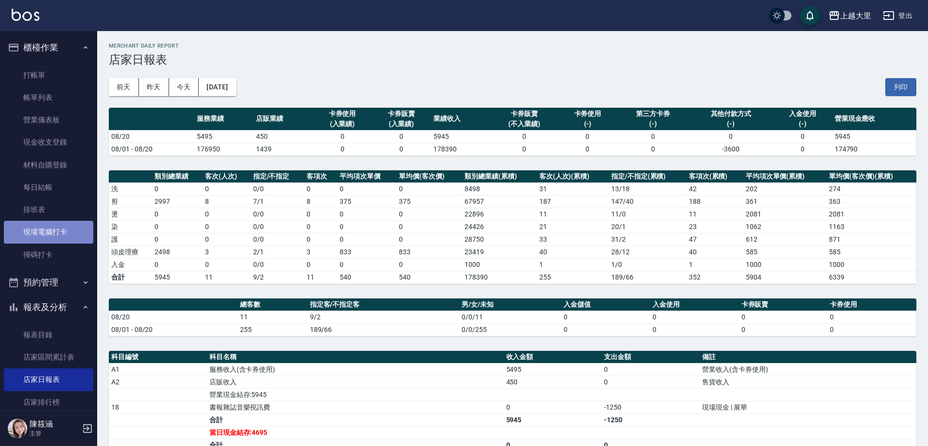
click at [68, 233] on link "現場電腦打卡" at bounding box center [48, 232] width 89 height 22
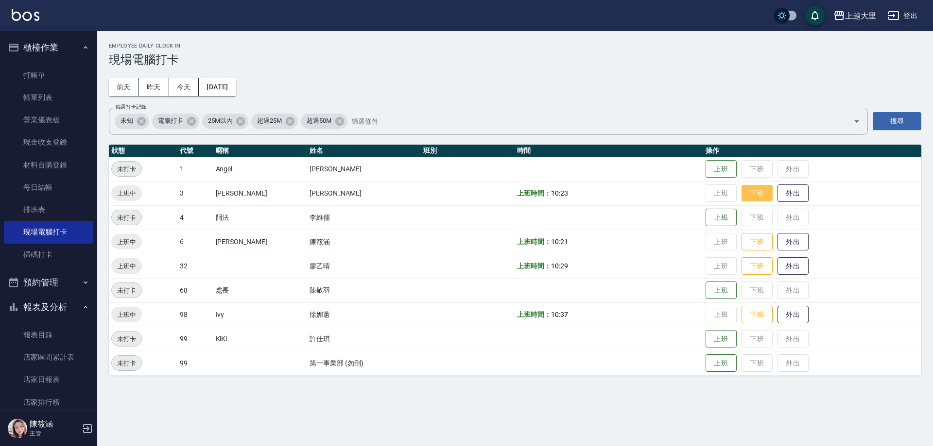
click at [754, 189] on button "下班" at bounding box center [756, 193] width 31 height 17
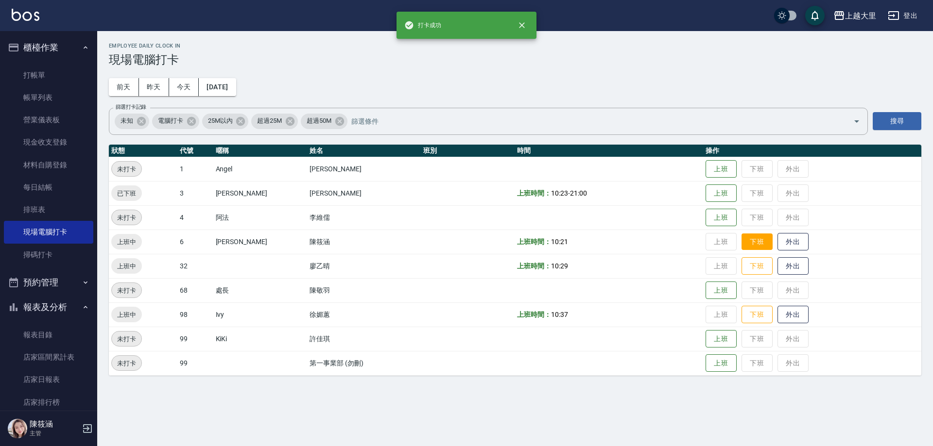
click at [762, 238] on button "下班" at bounding box center [756, 242] width 31 height 17
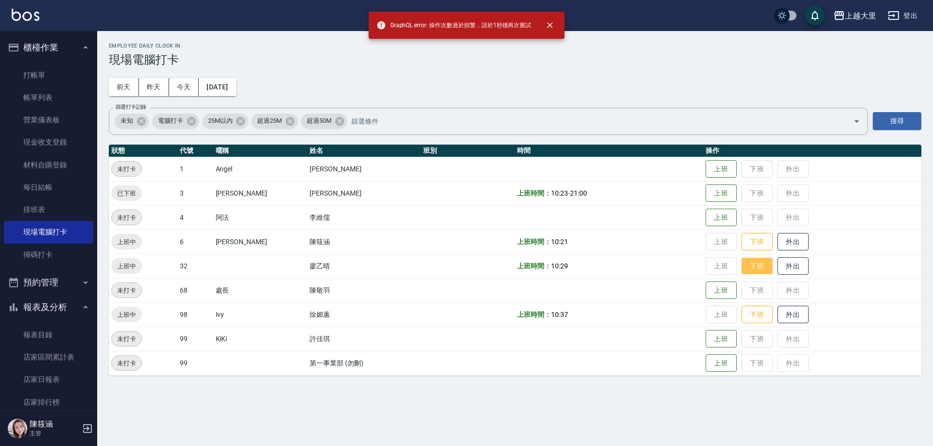
click at [765, 267] on button "下班" at bounding box center [756, 266] width 31 height 17
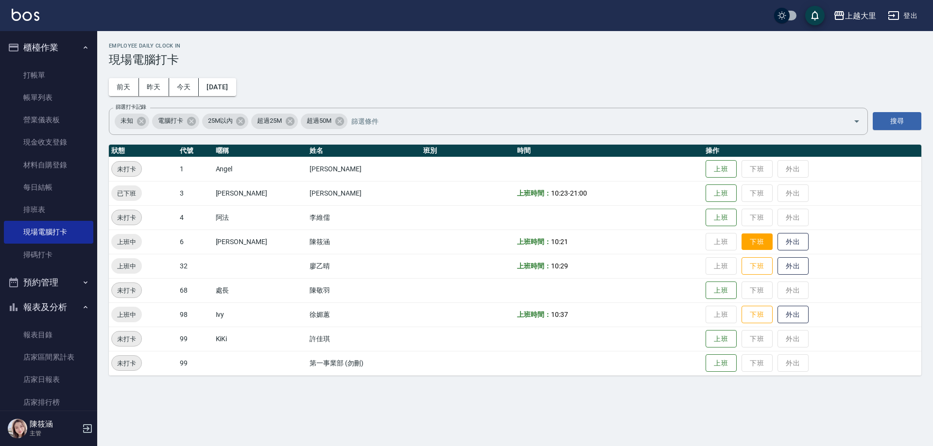
click at [766, 239] on button "下班" at bounding box center [756, 242] width 31 height 17
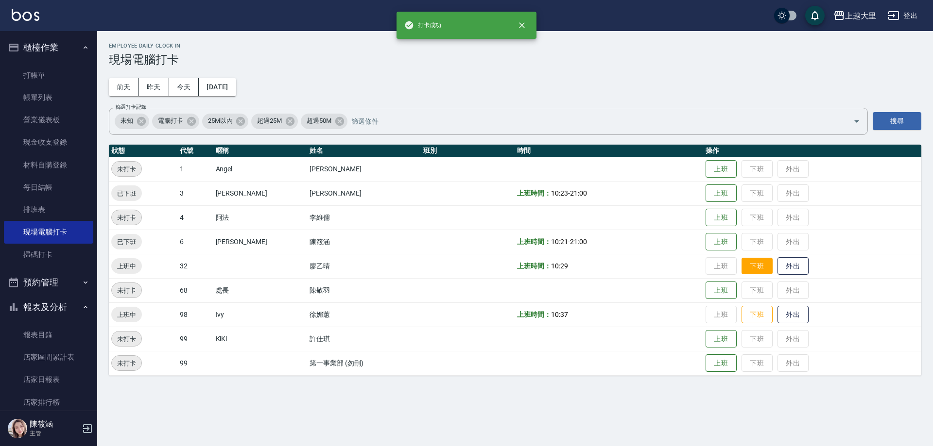
click at [770, 273] on button "下班" at bounding box center [756, 266] width 31 height 17
click at [762, 317] on button "下班" at bounding box center [756, 315] width 31 height 17
